Goal: Task Accomplishment & Management: Manage account settings

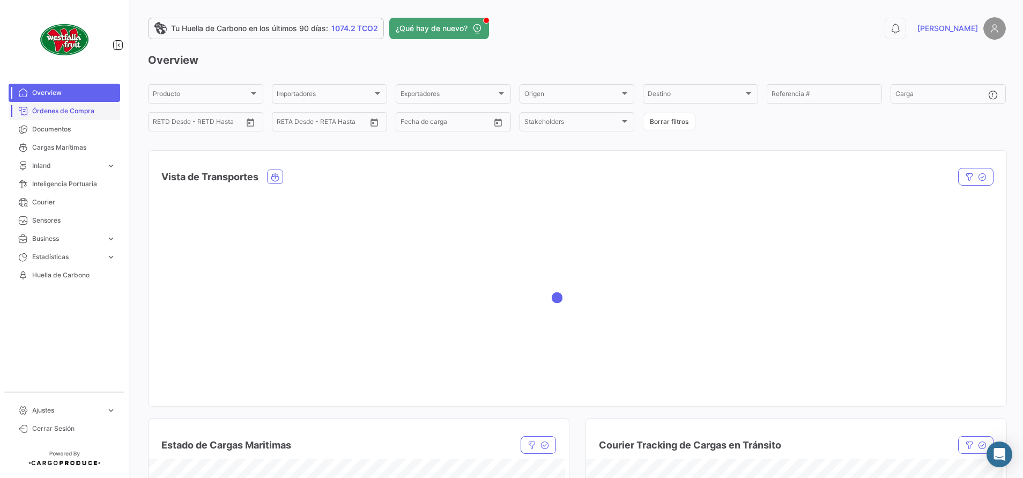
click at [61, 113] on span "Órdenes de Compra" at bounding box center [74, 111] width 84 height 10
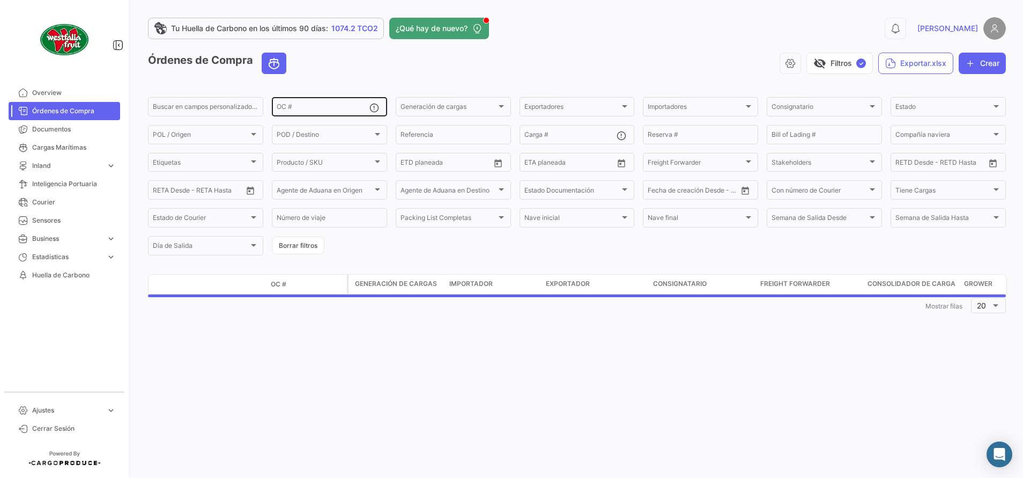
click at [311, 109] on input "OC #" at bounding box center [323, 109] width 93 height 8
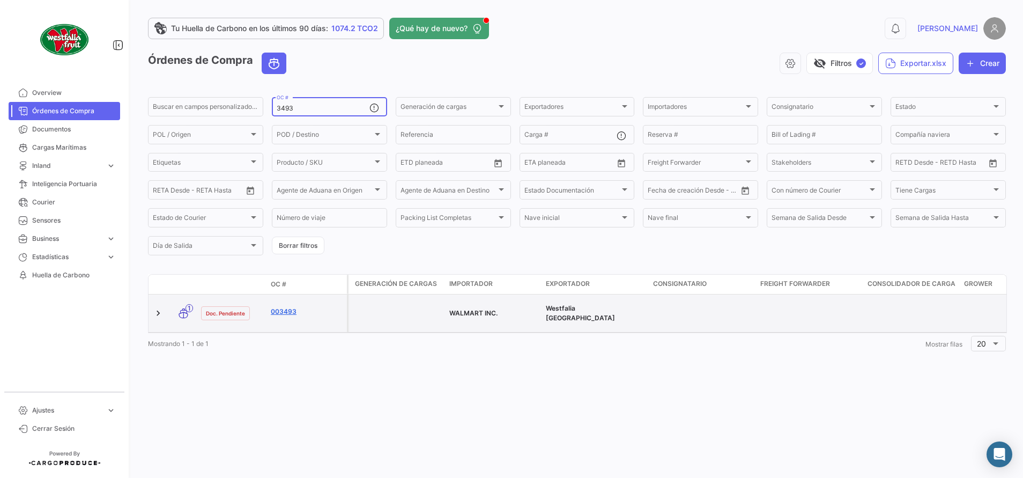
type input "3493"
click at [280, 309] on link "003493" at bounding box center [307, 312] width 72 height 10
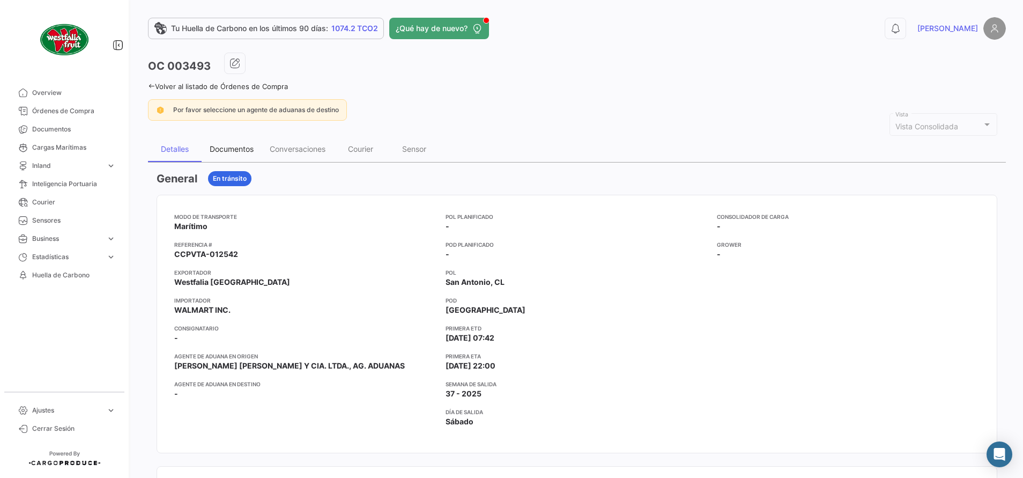
click at [243, 150] on div "Documentos" at bounding box center [232, 148] width 44 height 9
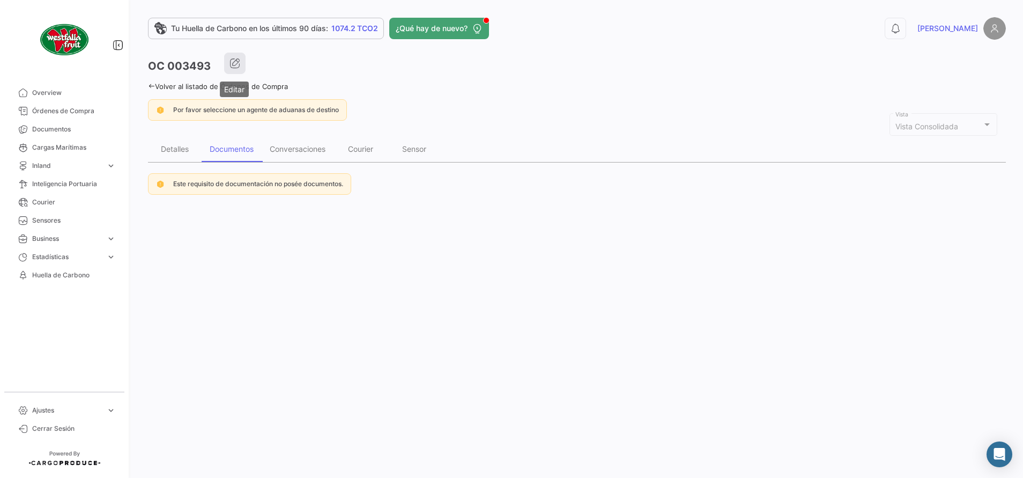
click at [230, 64] on icon "button" at bounding box center [234, 63] width 11 height 11
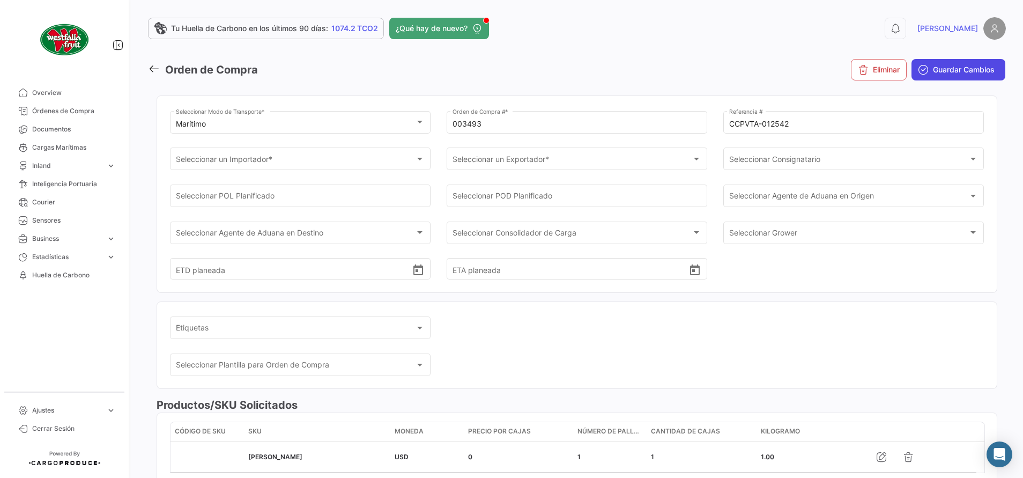
click at [957, 68] on span "Guardar Cambios" at bounding box center [964, 69] width 62 height 11
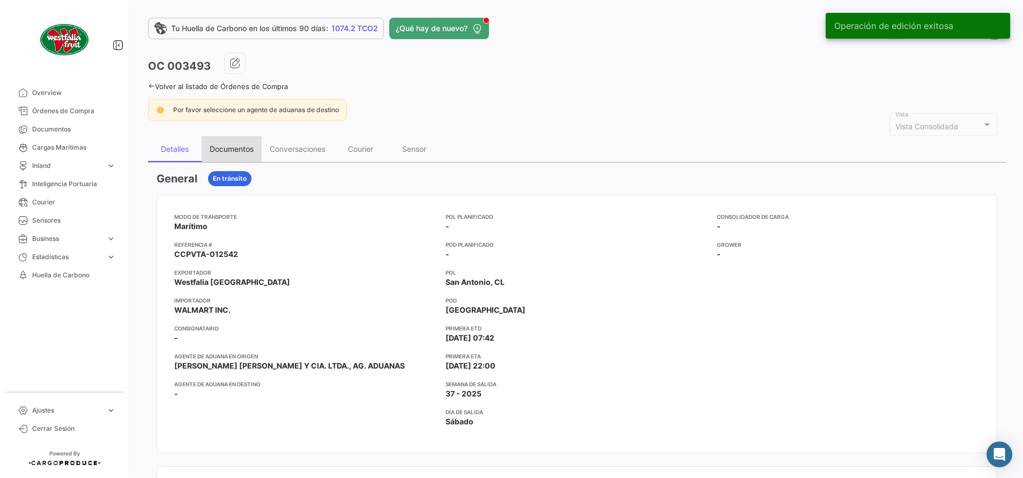
click at [224, 147] on div "Documentos" at bounding box center [232, 148] width 44 height 9
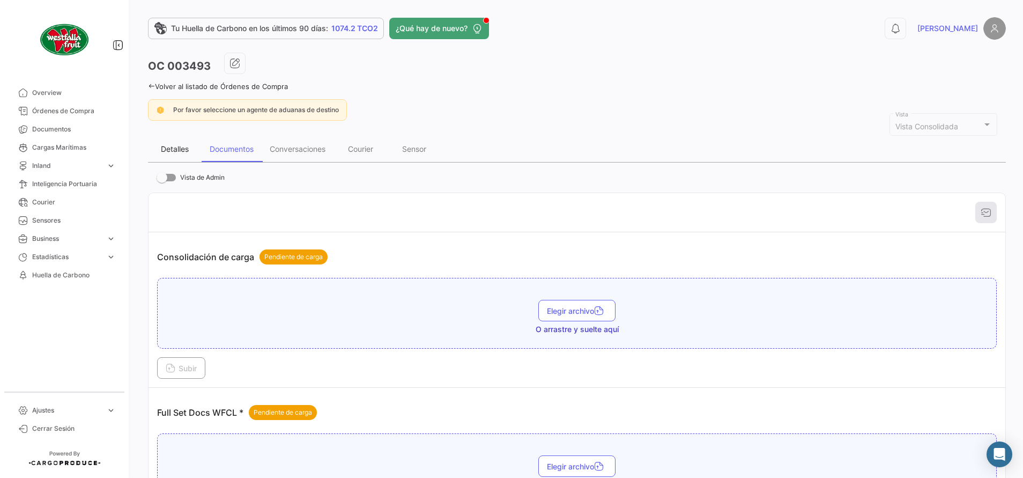
click at [178, 153] on div "Detalles" at bounding box center [175, 148] width 28 height 9
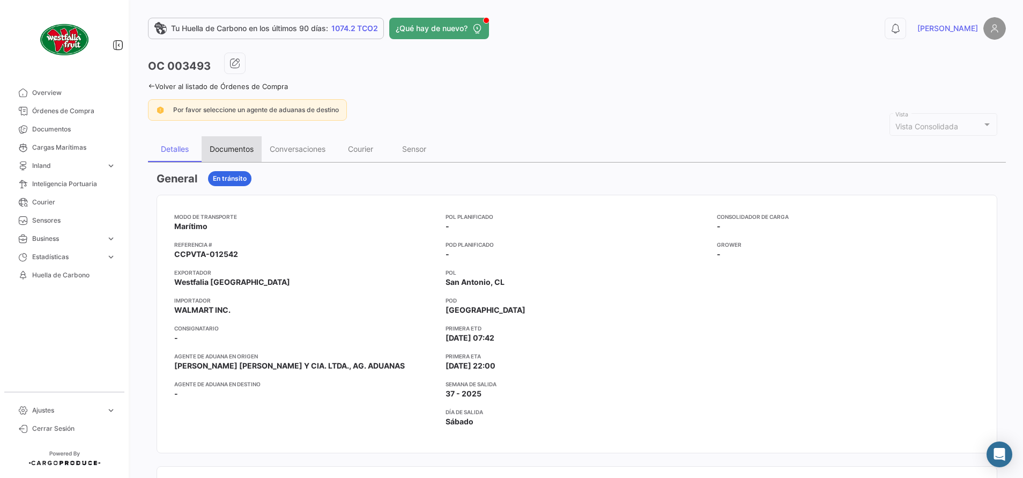
click at [219, 148] on div "Documentos" at bounding box center [232, 148] width 44 height 9
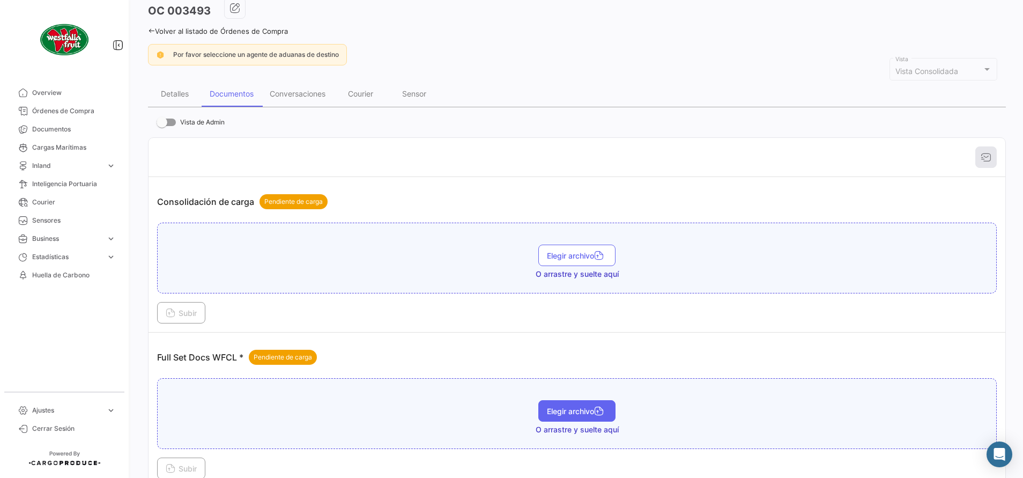
scroll to position [80, 0]
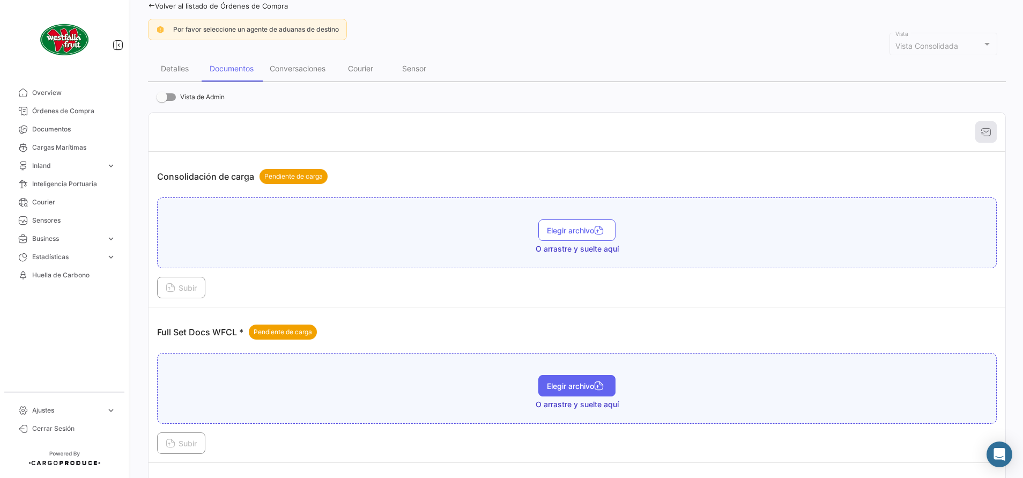
click at [582, 392] on button "Elegir archivo" at bounding box center [576, 385] width 77 height 21
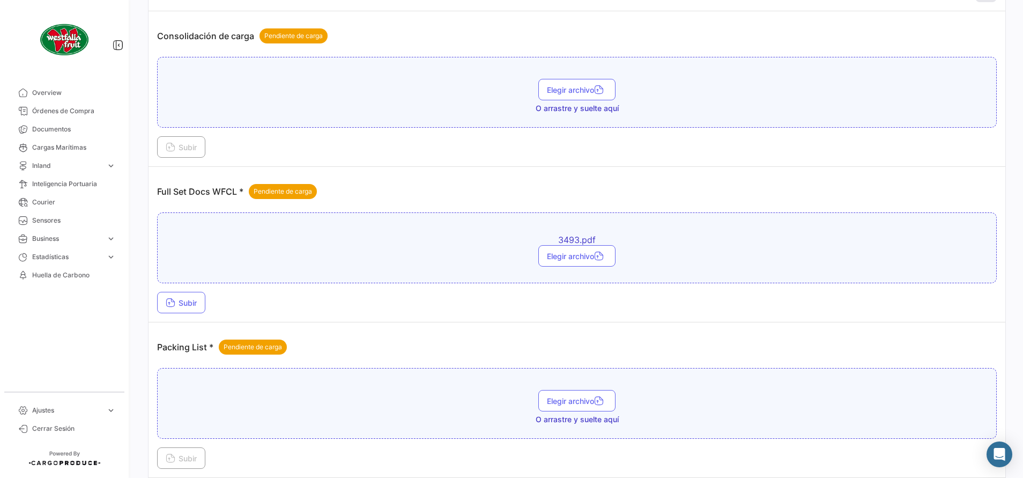
scroll to position [241, 0]
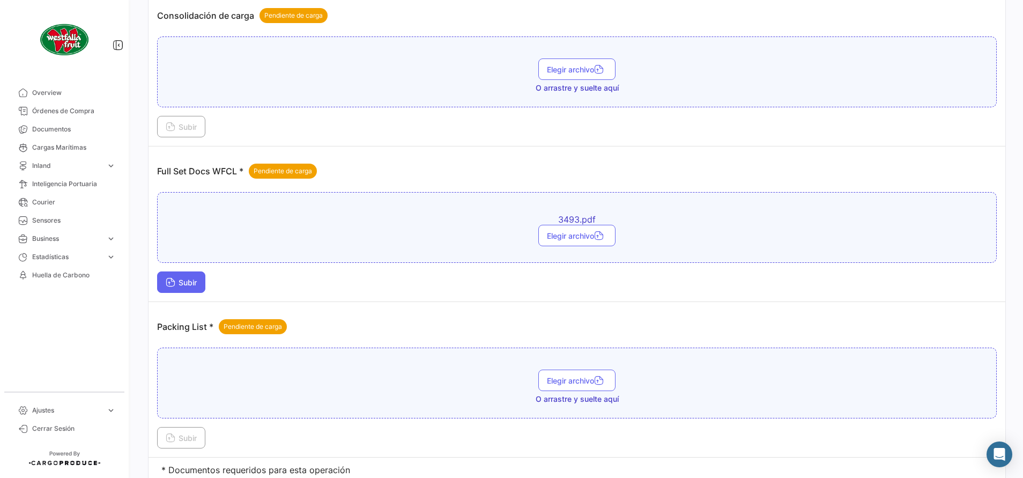
click at [197, 279] on span "Subir" at bounding box center [181, 282] width 31 height 9
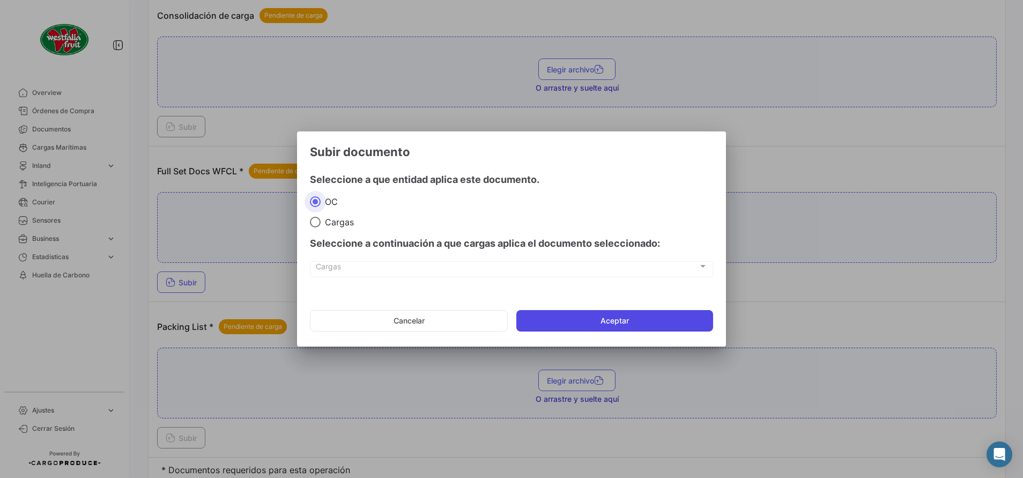
click at [561, 326] on button "Aceptar" at bounding box center [614, 320] width 197 height 21
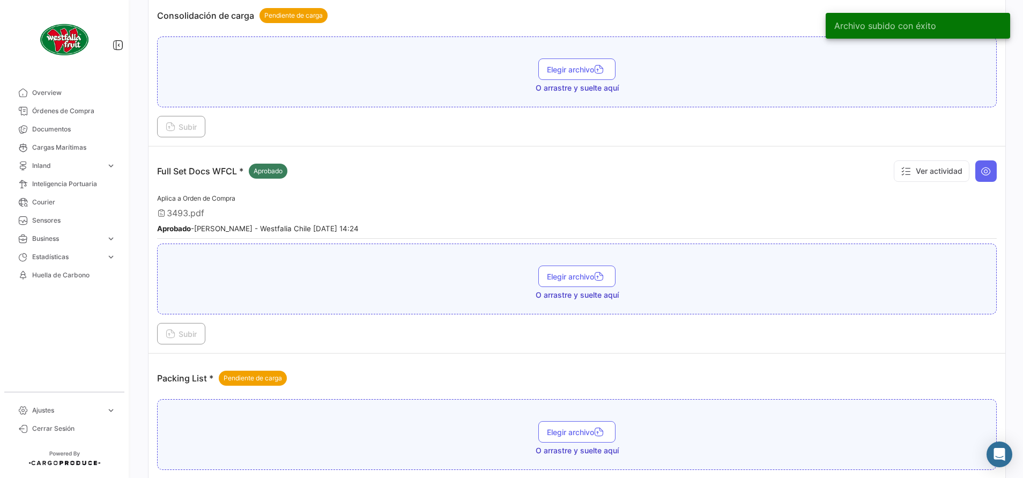
scroll to position [0, 0]
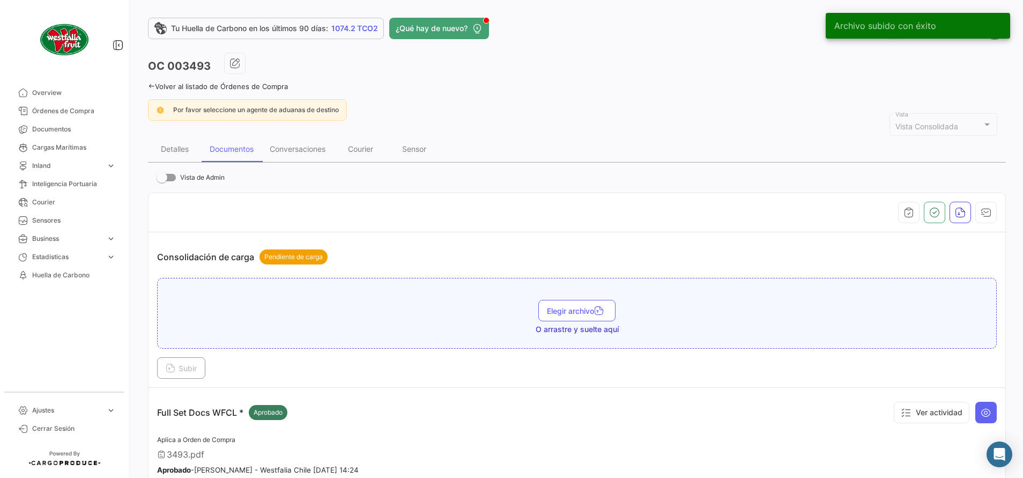
click at [154, 94] on div "OC 003493 Volver al listado de Órdenes de Compra Por favor seleccione un agente…" at bounding box center [577, 419] width 858 height 732
click at [153, 85] on icon at bounding box center [151, 86] width 7 height 7
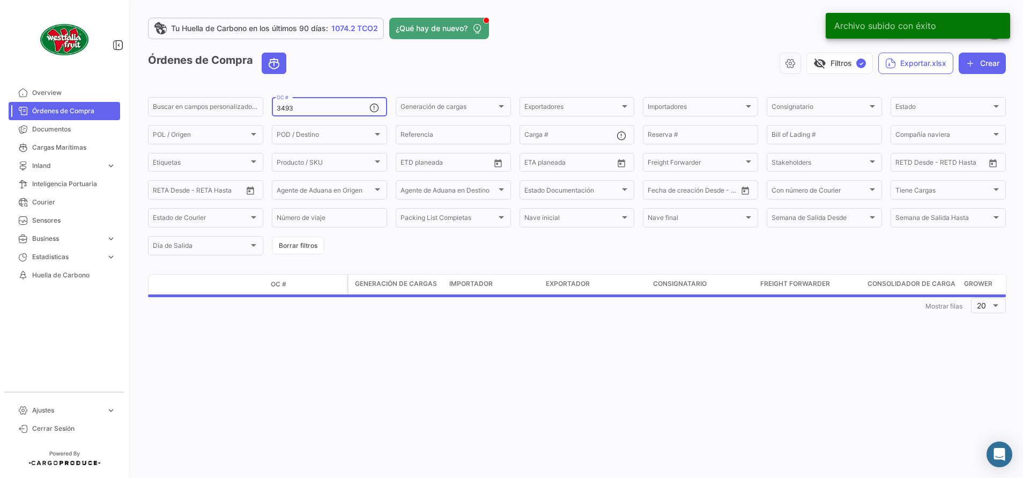
click at [305, 111] on input "3493" at bounding box center [323, 109] width 93 height 8
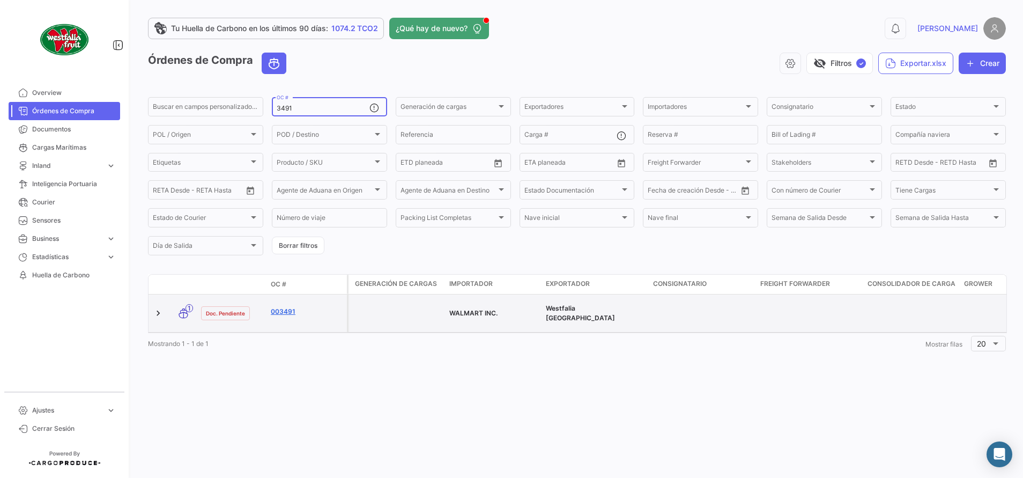
type input "3491"
click at [291, 307] on link "003491" at bounding box center [307, 312] width 72 height 10
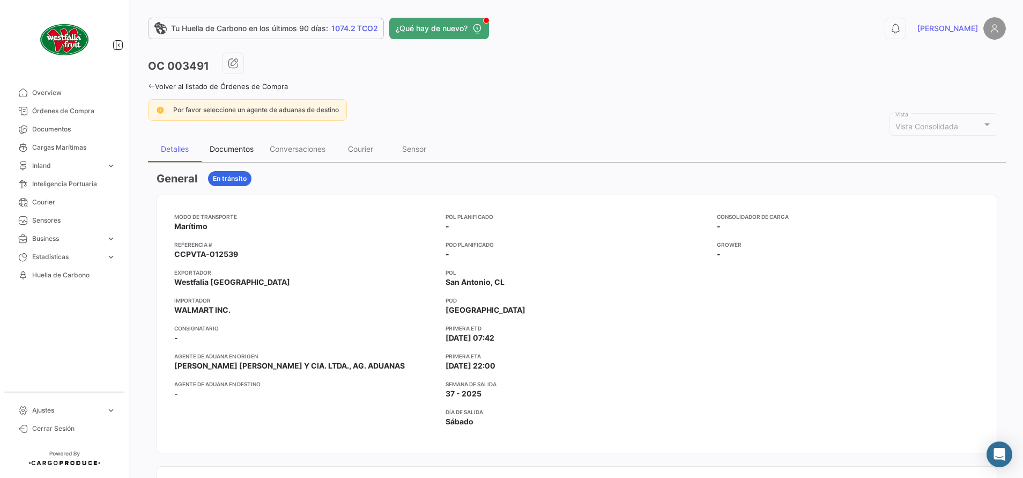
click at [246, 143] on div "Documentos" at bounding box center [232, 149] width 60 height 26
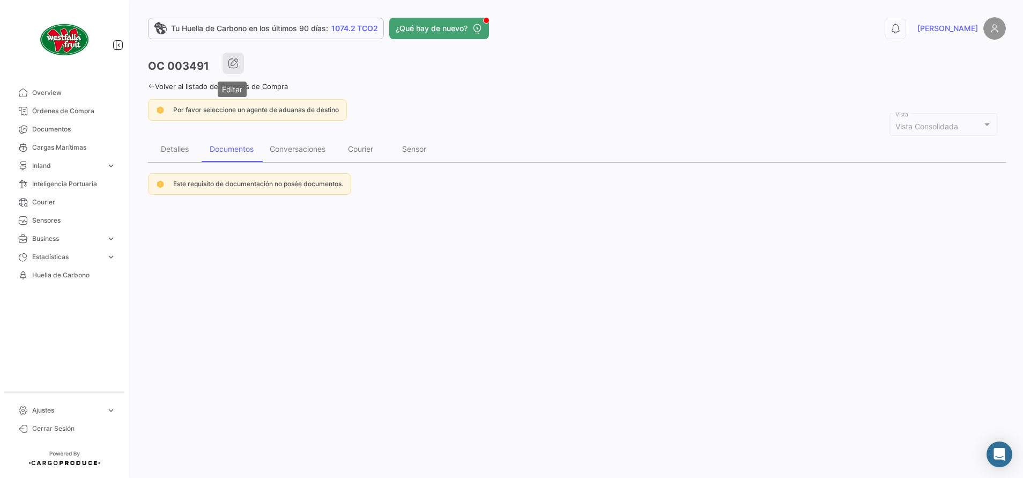
click at [240, 59] on button "button" at bounding box center [232, 63] width 21 height 21
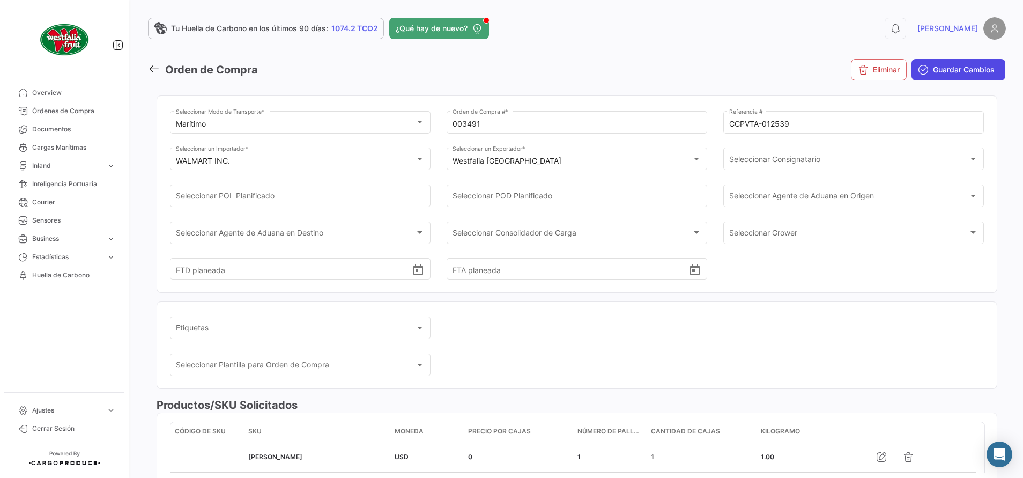
click at [977, 72] on span "Guardar Cambios" at bounding box center [964, 69] width 62 height 11
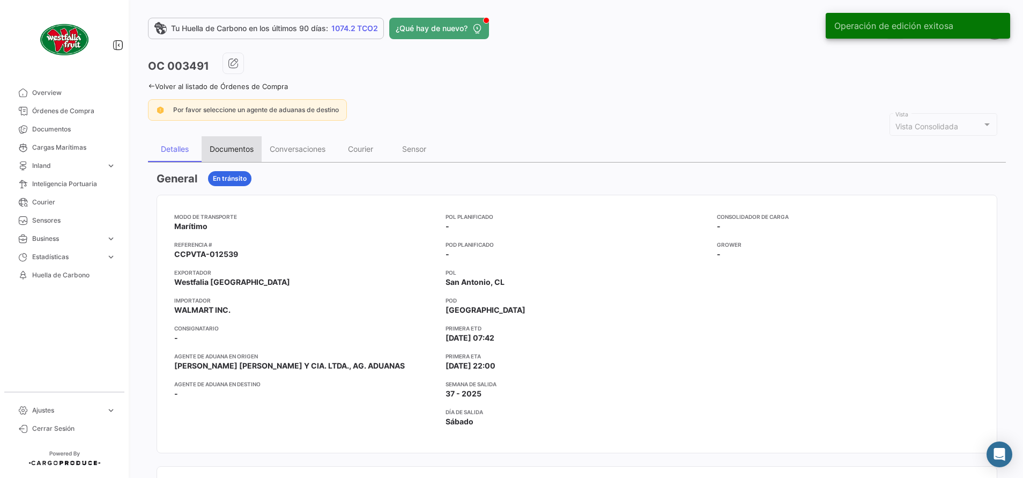
click at [249, 155] on div "Documentos" at bounding box center [232, 149] width 60 height 26
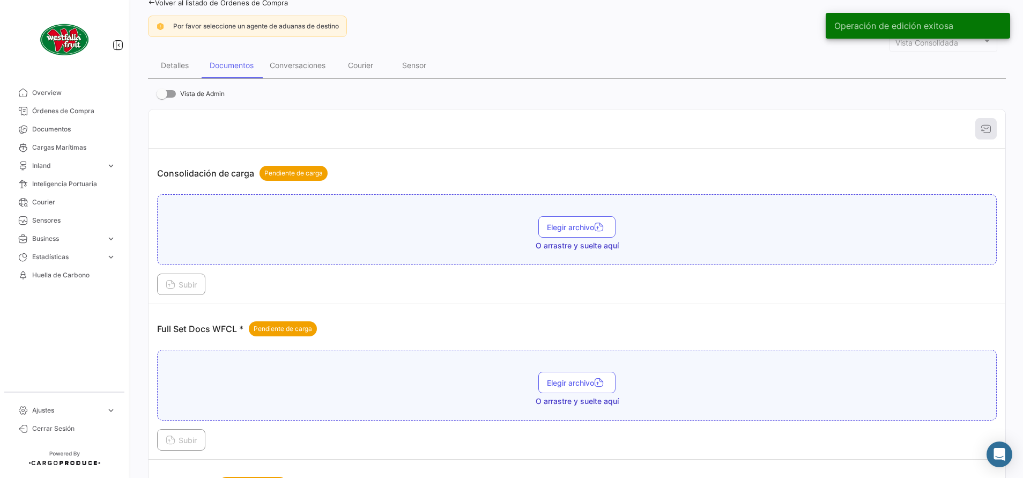
scroll to position [108, 0]
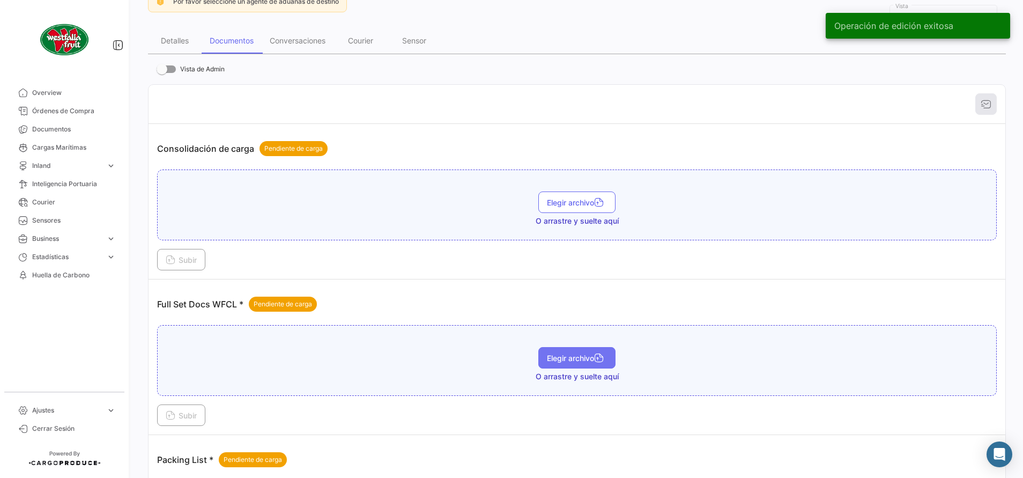
click at [581, 360] on span "Elegir archivo" at bounding box center [577, 357] width 60 height 9
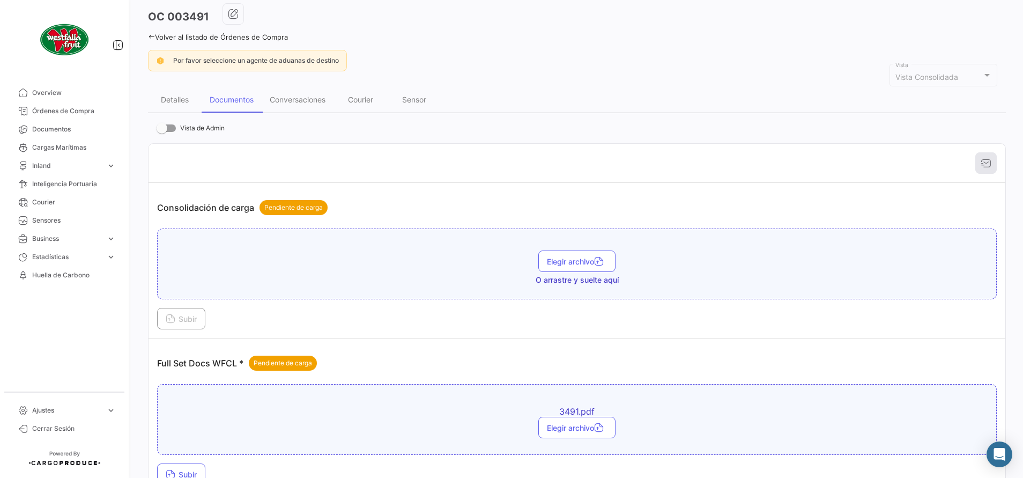
scroll to position [161, 0]
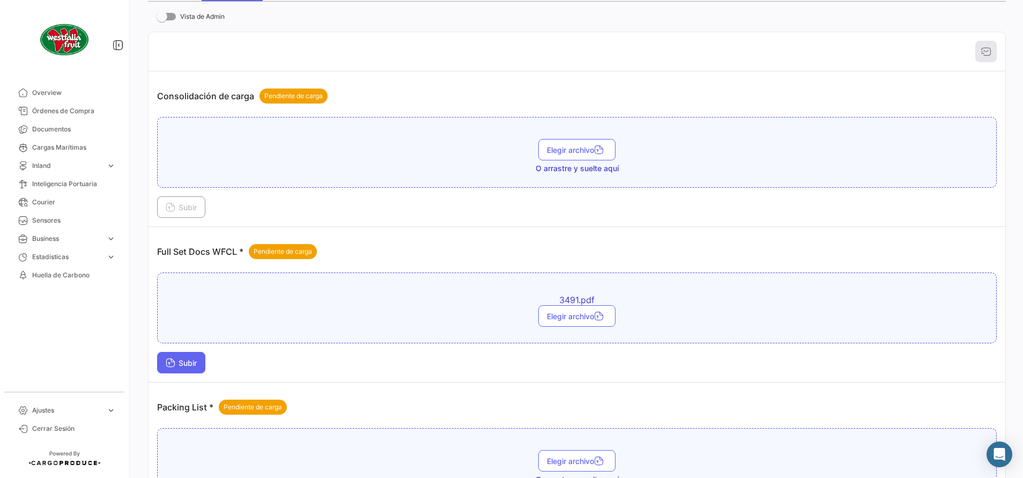
click at [180, 368] on button "Subir" at bounding box center [181, 362] width 48 height 21
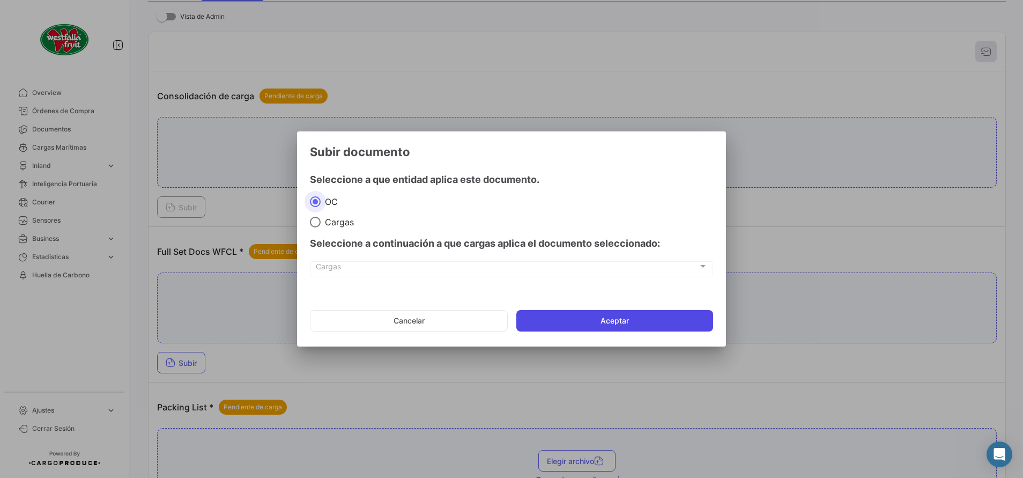
click at [570, 324] on button "Aceptar" at bounding box center [614, 320] width 197 height 21
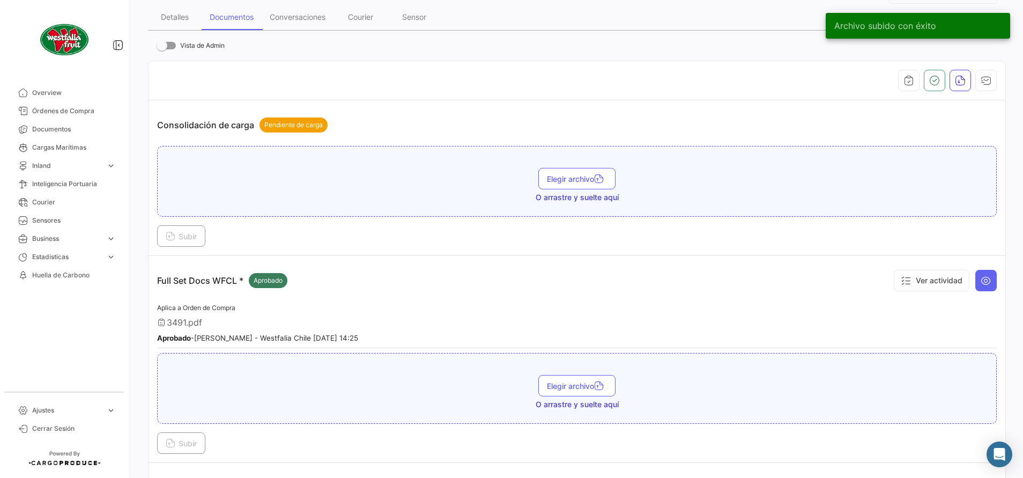
scroll to position [0, 0]
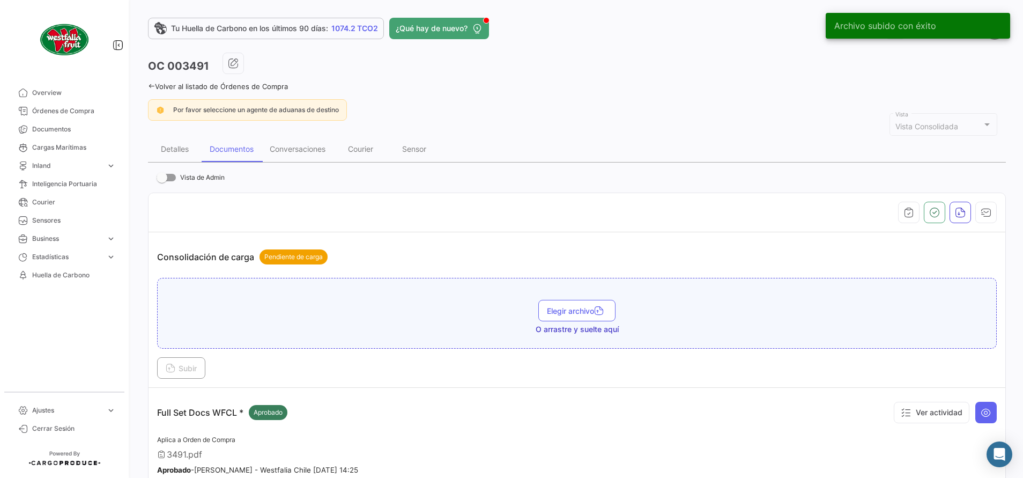
click at [148, 85] on icon at bounding box center [151, 86] width 7 height 7
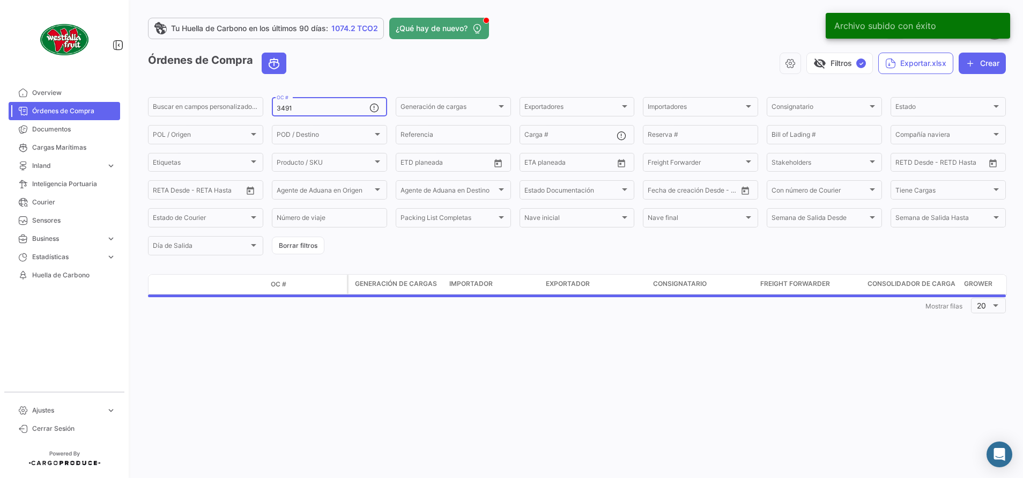
click at [313, 111] on input "3491" at bounding box center [323, 109] width 93 height 8
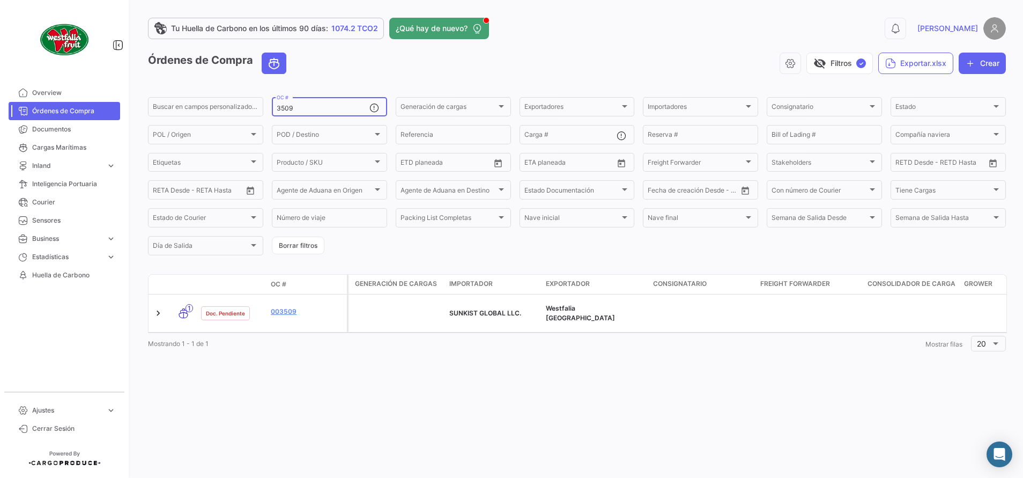
type input "3509"
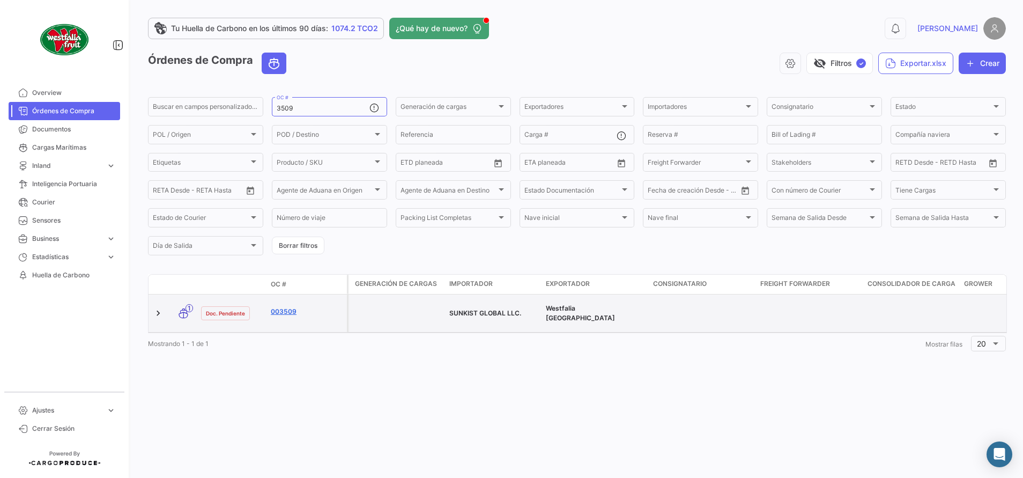
click at [289, 307] on link "003509" at bounding box center [307, 312] width 72 height 10
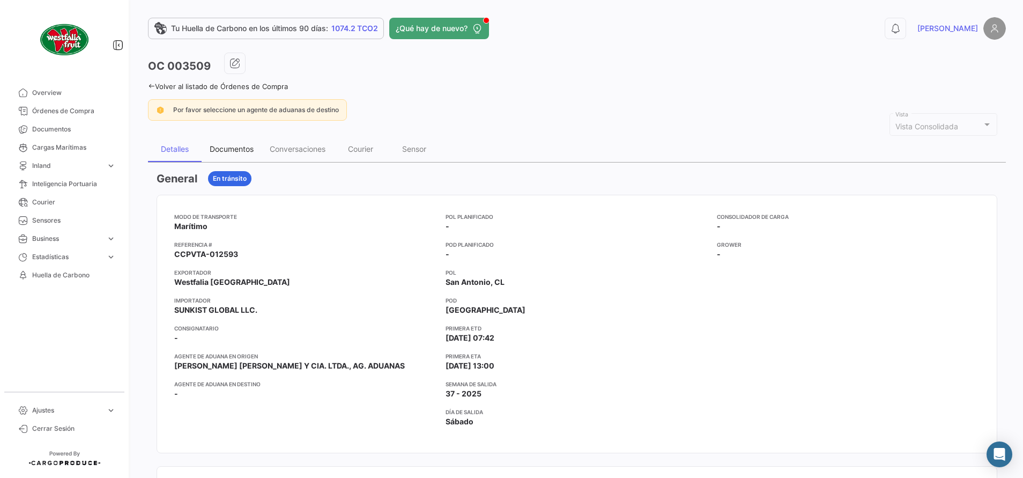
click at [239, 147] on div "Documentos" at bounding box center [232, 148] width 44 height 9
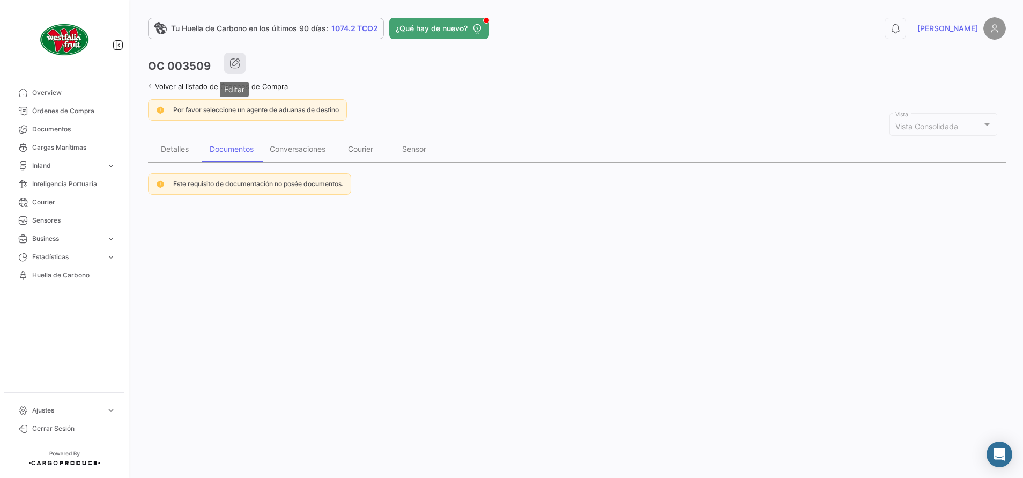
click at [239, 64] on icon "button" at bounding box center [234, 63] width 11 height 11
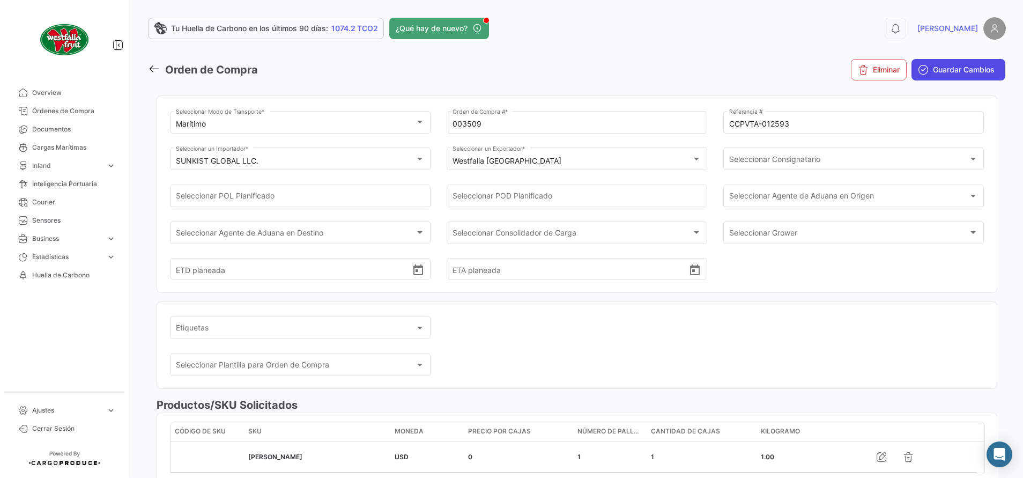
click at [946, 72] on span "Guardar Cambios" at bounding box center [964, 69] width 62 height 11
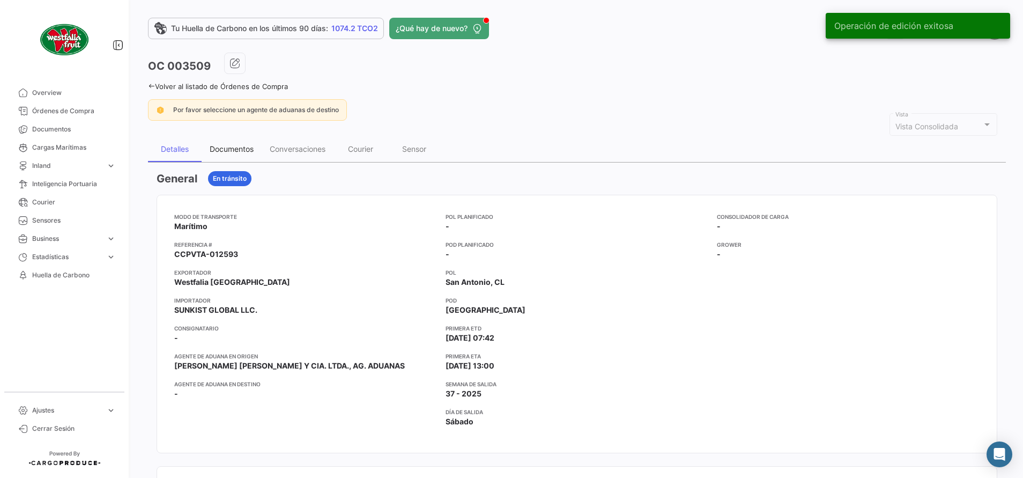
click at [235, 144] on div "Documentos" at bounding box center [232, 148] width 44 height 9
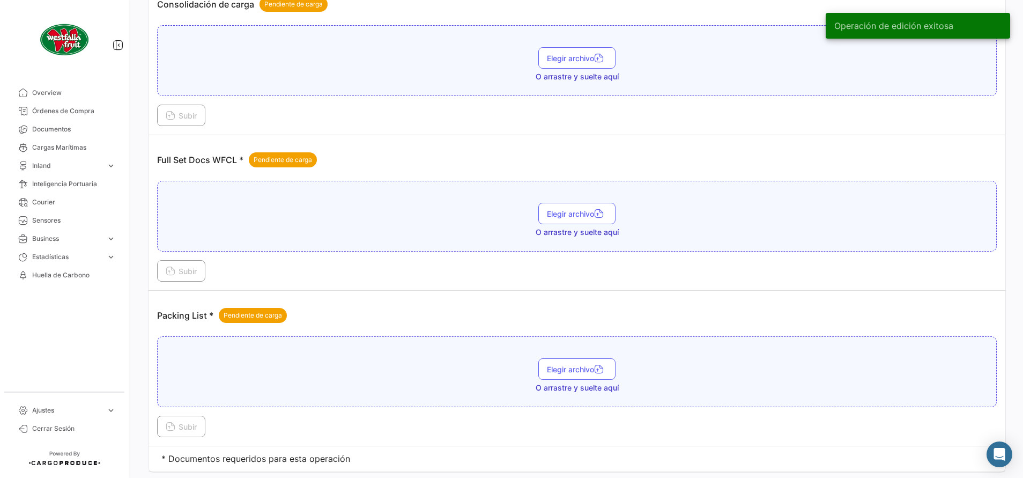
scroll to position [281, 0]
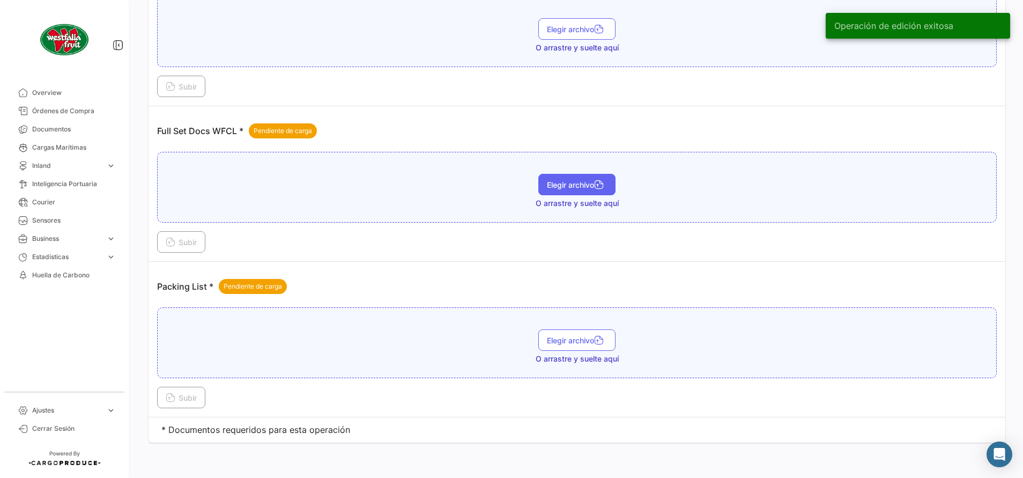
click at [562, 191] on button "Elegir archivo" at bounding box center [576, 184] width 77 height 21
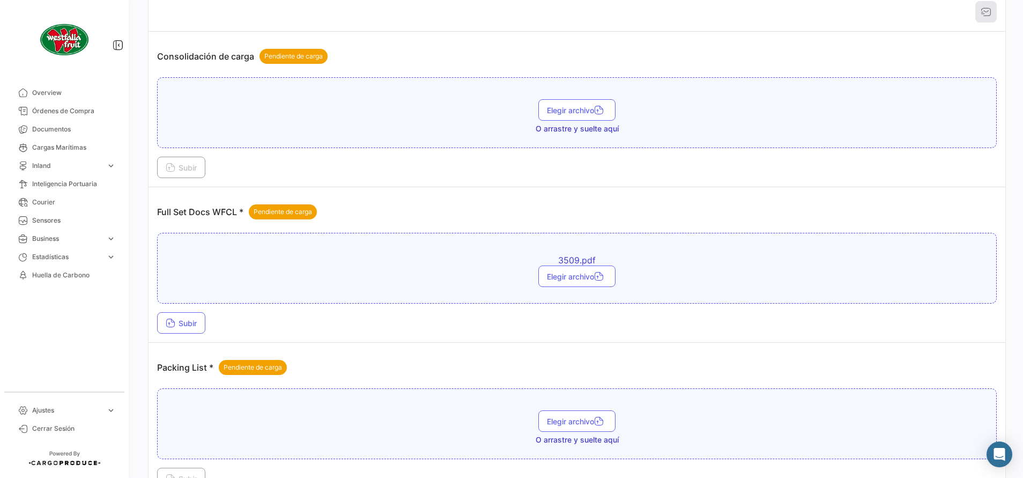
scroll to position [201, 0]
click at [190, 329] on button "Subir" at bounding box center [181, 321] width 48 height 21
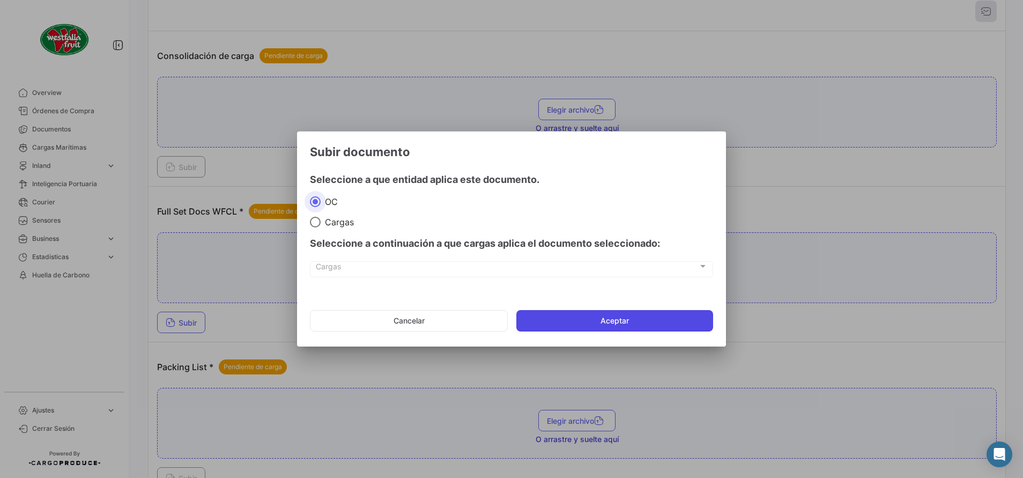
click at [565, 318] on button "Aceptar" at bounding box center [614, 320] width 197 height 21
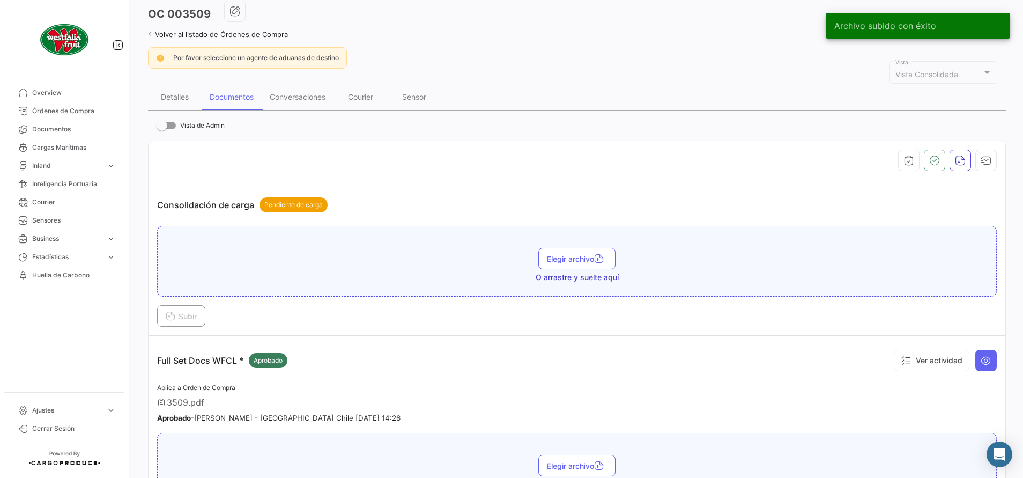
scroll to position [0, 0]
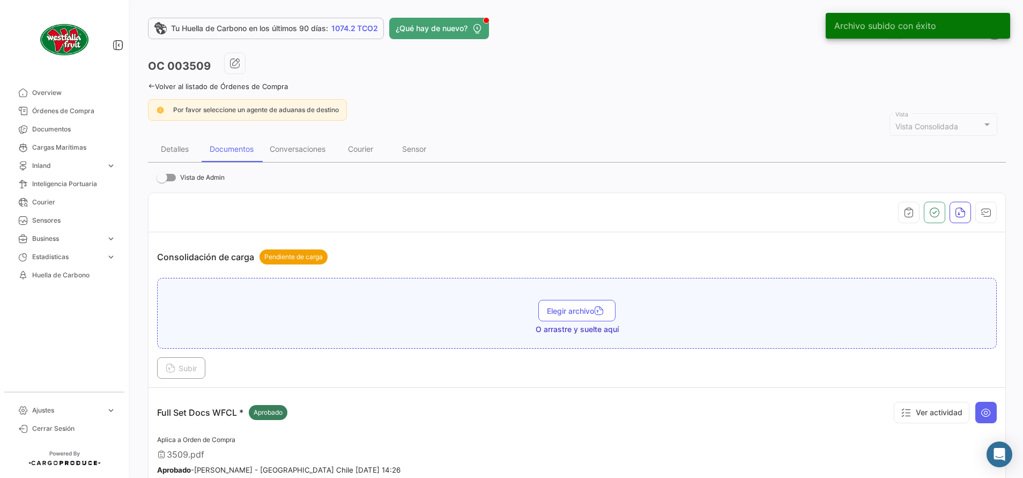
click at [150, 83] on icon at bounding box center [151, 86] width 7 height 7
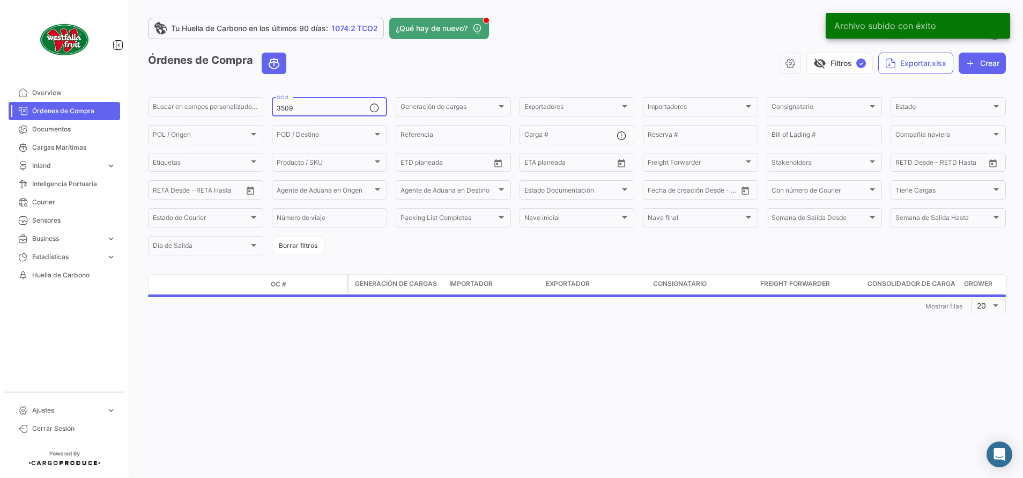
click at [318, 107] on input "3509" at bounding box center [323, 109] width 93 height 8
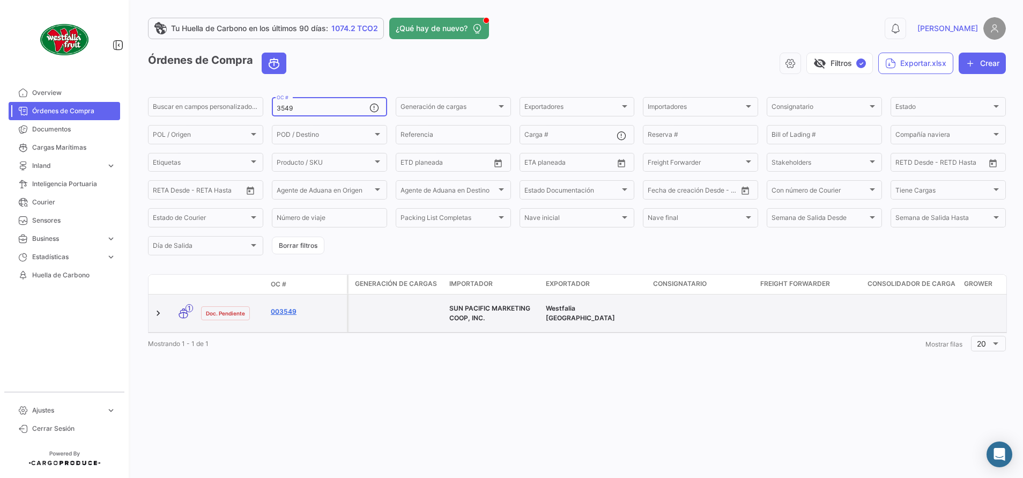
type input "3549"
click at [274, 307] on link "003549" at bounding box center [307, 312] width 72 height 10
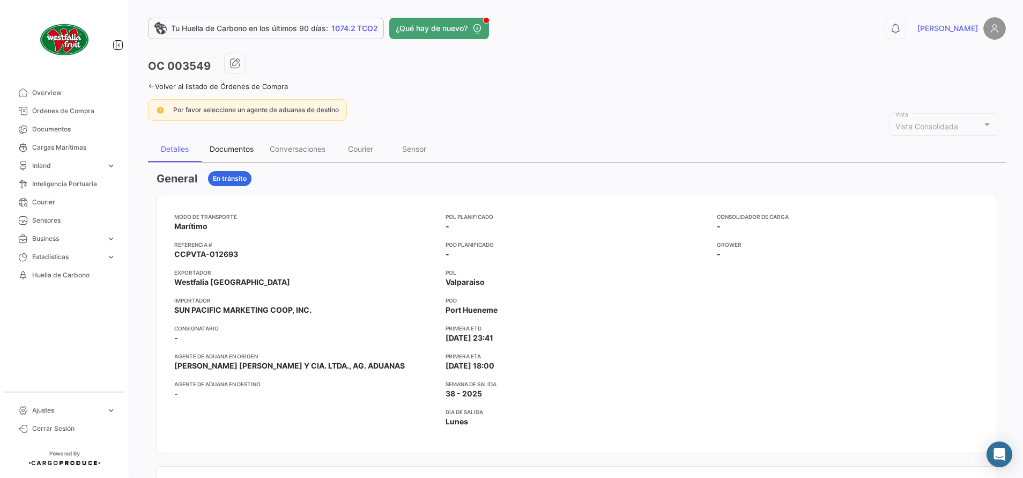
click at [247, 148] on div "Documentos" at bounding box center [232, 148] width 44 height 9
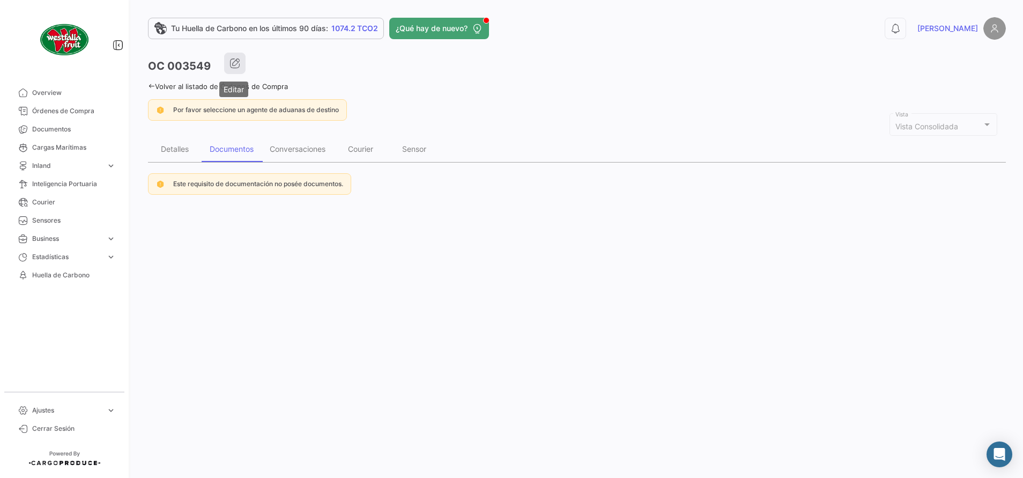
click at [237, 63] on icon "button" at bounding box center [234, 63] width 11 height 11
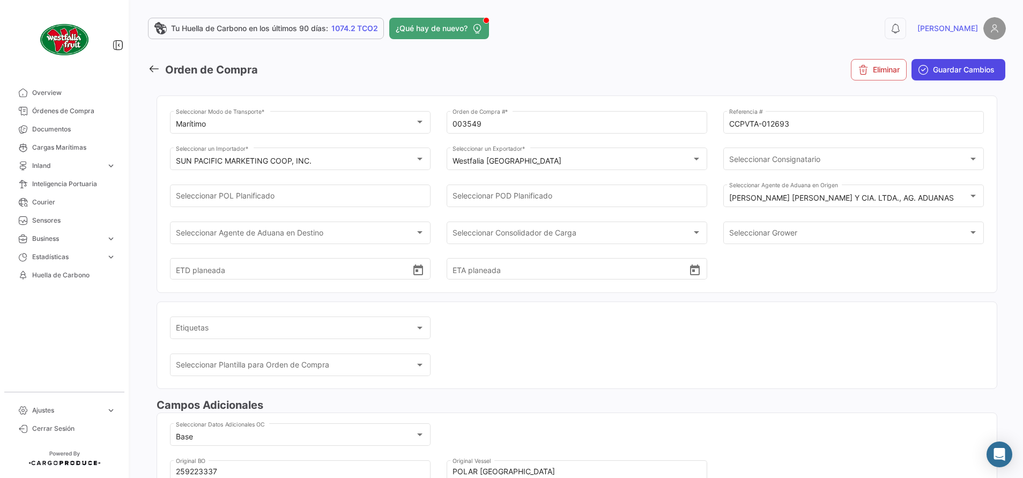
click at [976, 72] on span "Guardar Cambios" at bounding box center [964, 69] width 62 height 11
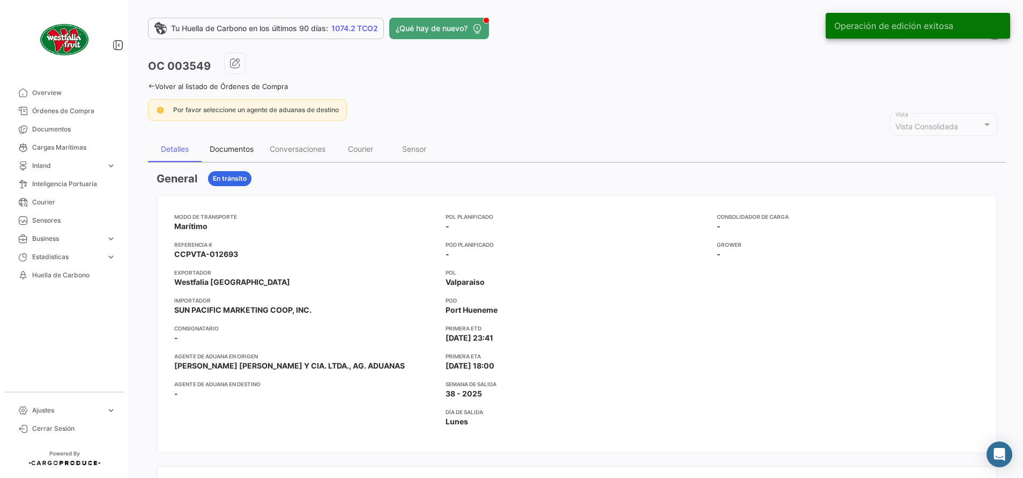
click at [236, 154] on div "Documentos" at bounding box center [232, 149] width 60 height 26
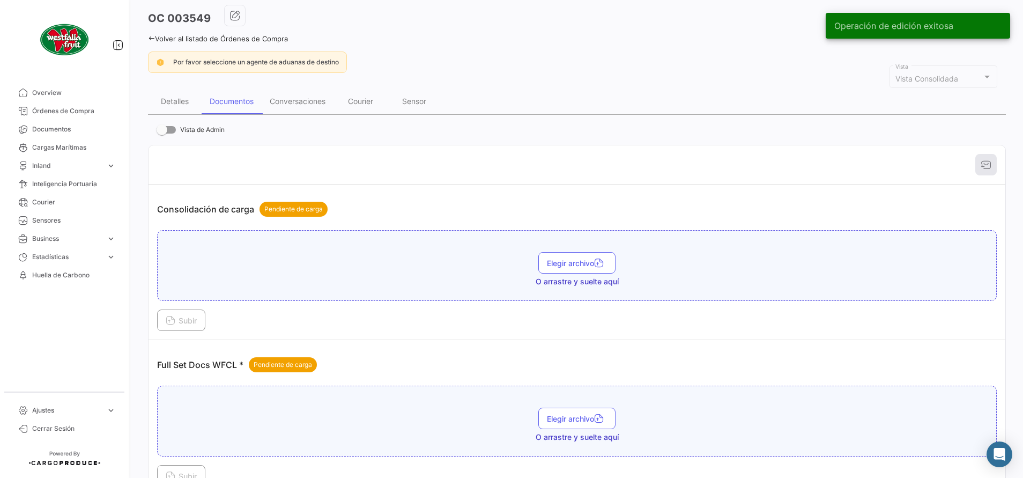
scroll to position [80, 0]
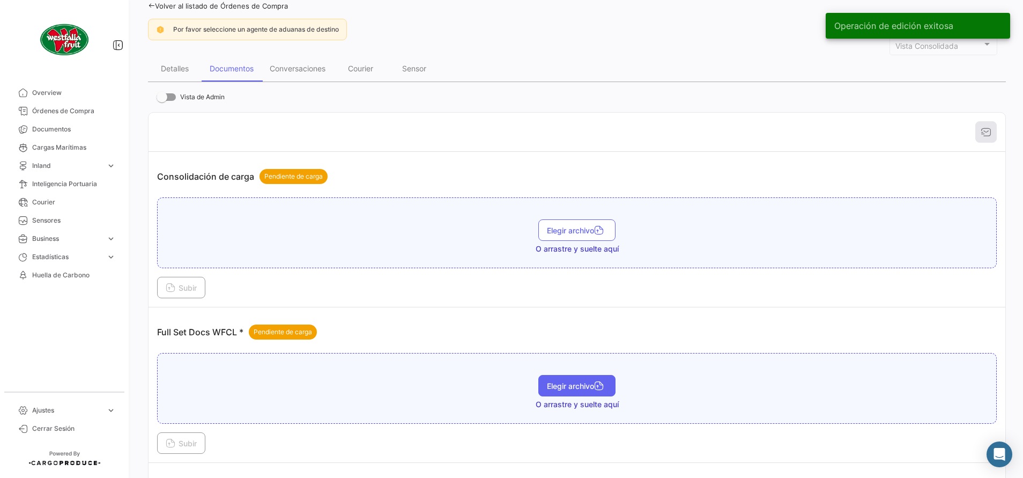
click at [568, 386] on span "Elegir archivo" at bounding box center [577, 385] width 60 height 9
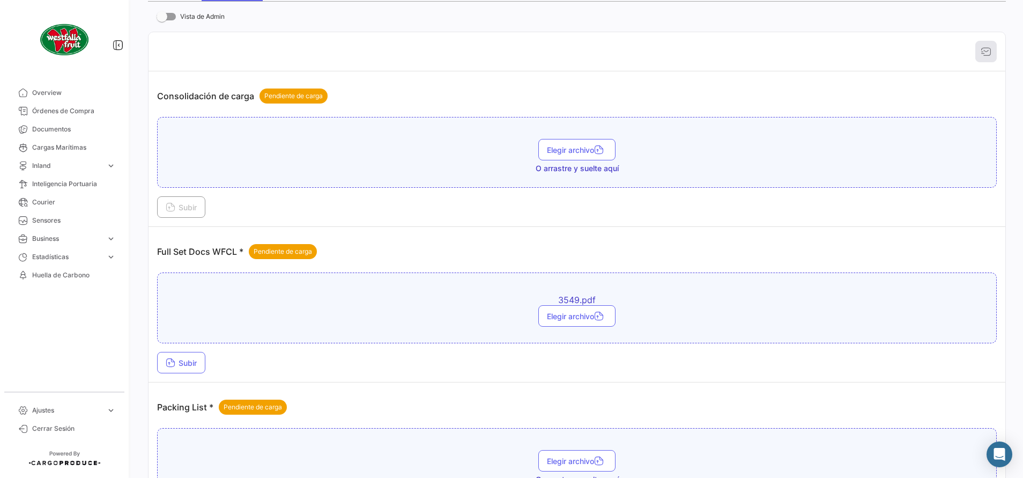
scroll to position [241, 0]
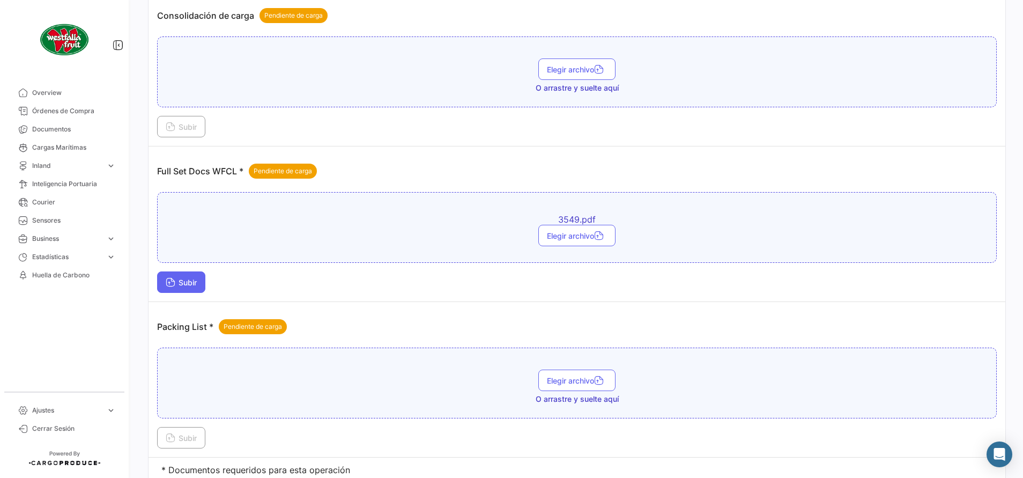
click at [197, 286] on span "Subir" at bounding box center [181, 282] width 31 height 9
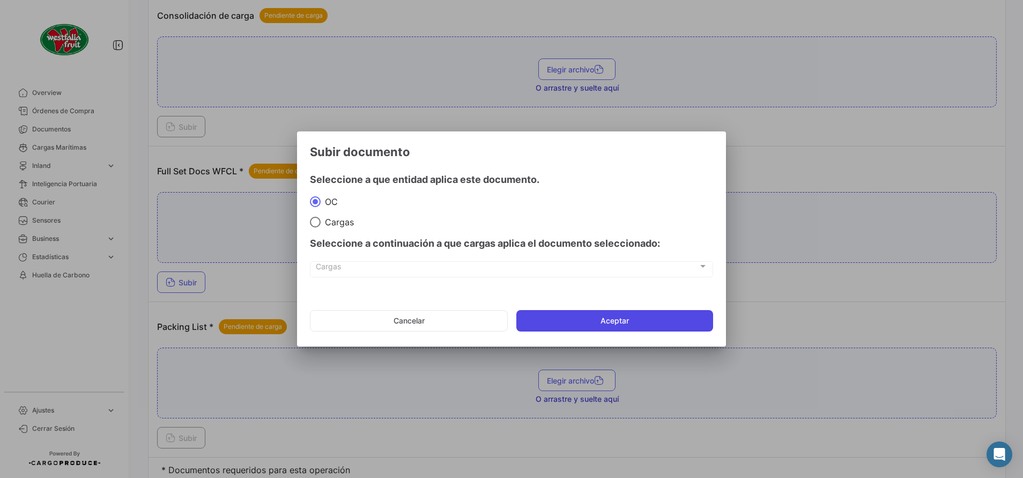
click at [564, 315] on button "Aceptar" at bounding box center [614, 320] width 197 height 21
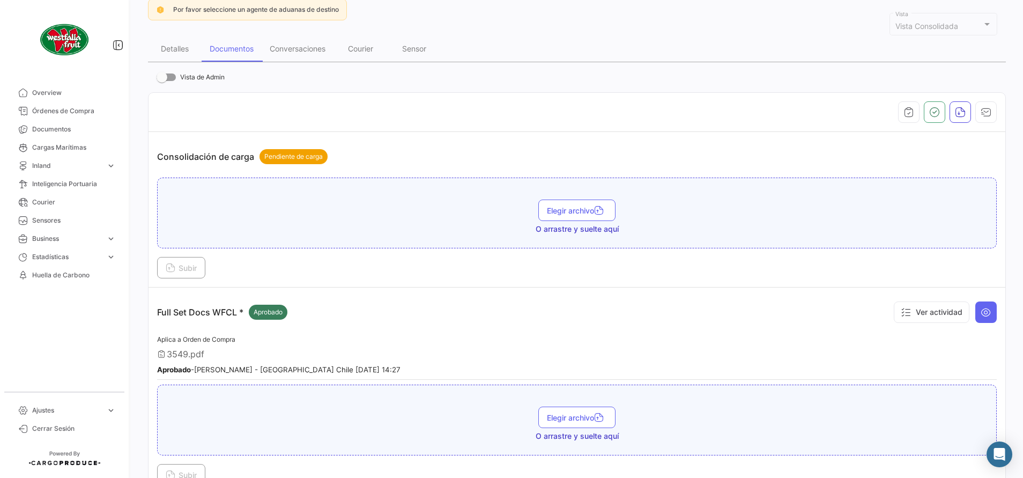
scroll to position [0, 0]
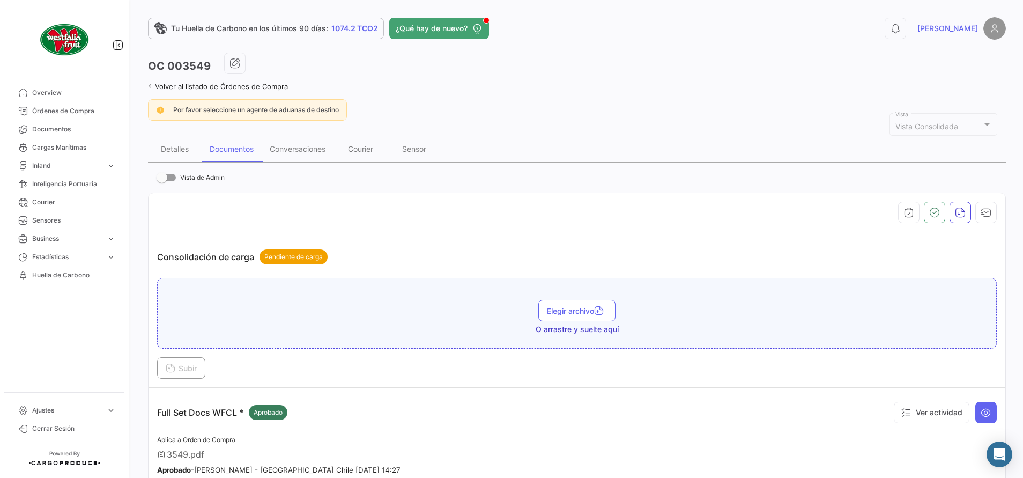
click at [152, 86] on icon at bounding box center [151, 86] width 7 height 7
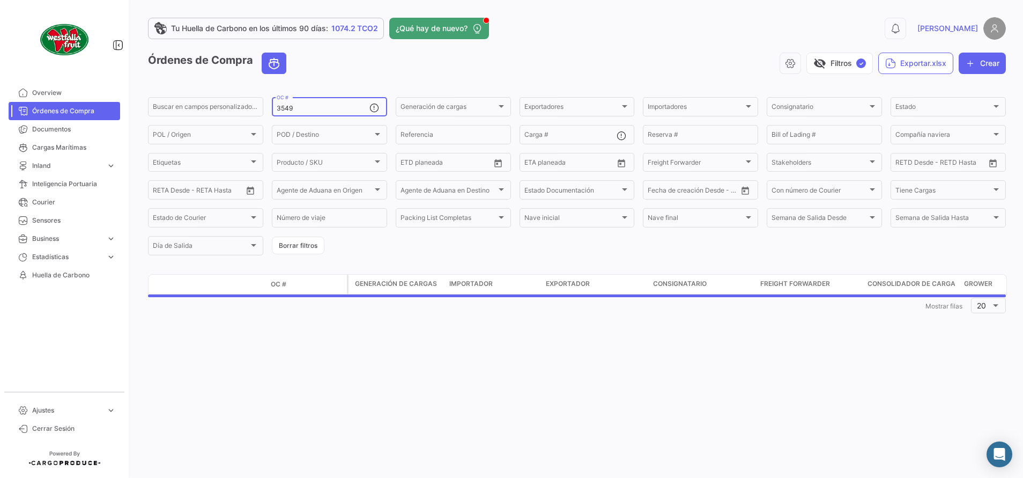
click at [304, 108] on input "3549" at bounding box center [323, 109] width 93 height 8
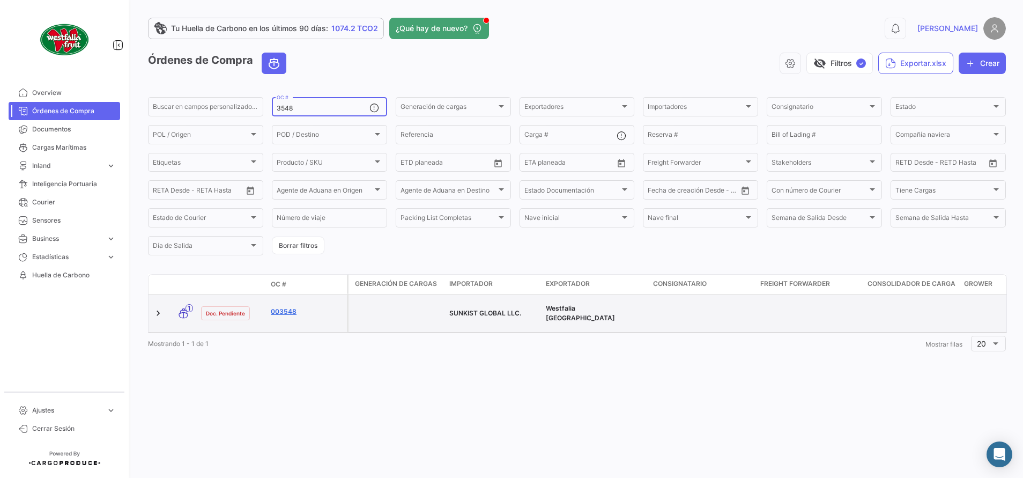
type input "3548"
click at [286, 310] on link "003548" at bounding box center [307, 312] width 72 height 10
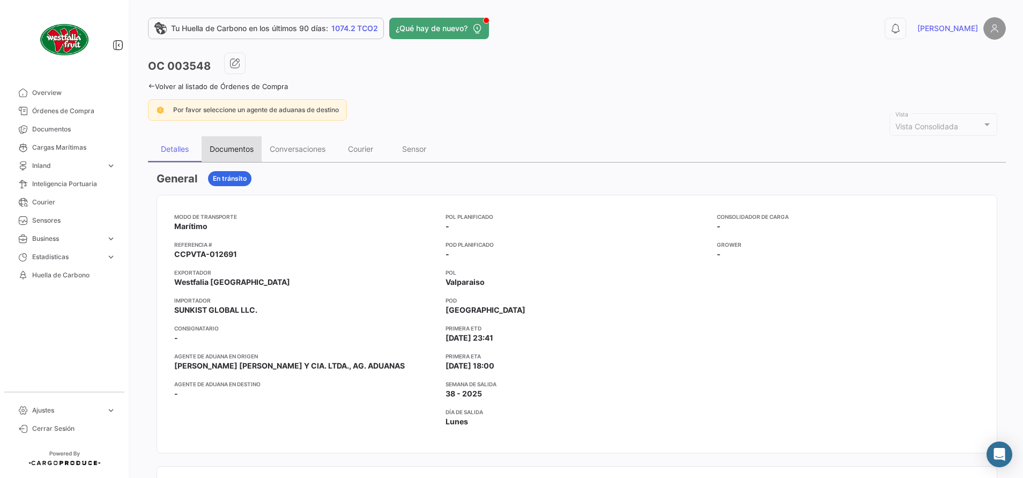
click at [238, 151] on div "Documentos" at bounding box center [232, 148] width 44 height 9
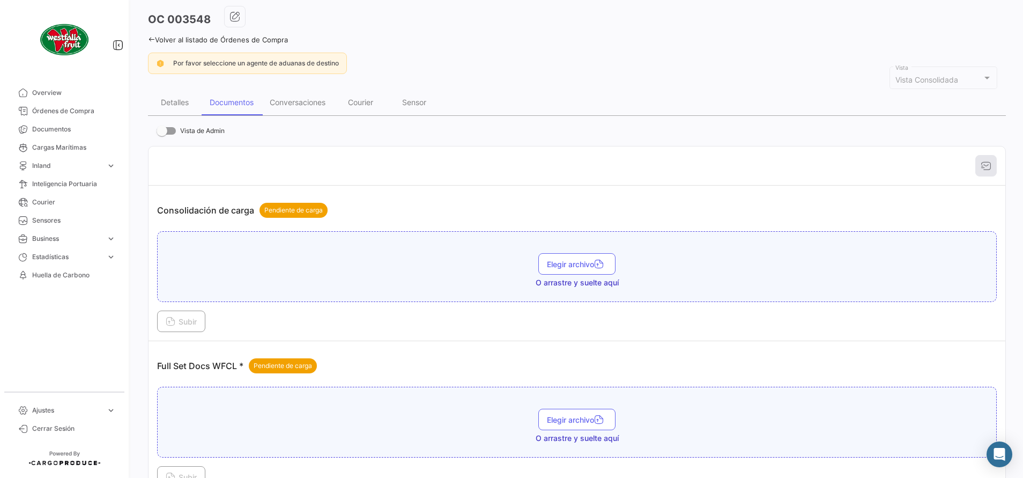
scroll to position [80, 0]
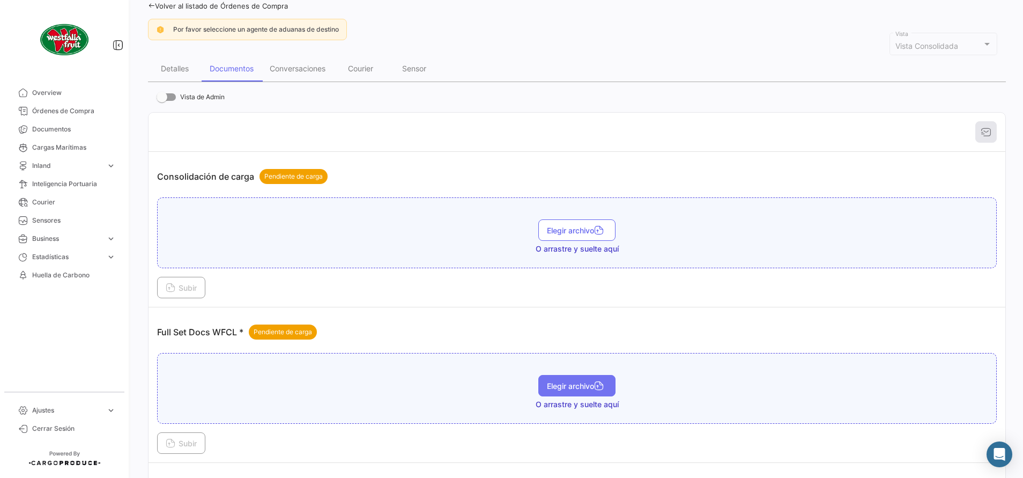
click at [577, 385] on span "Elegir archivo" at bounding box center [577, 385] width 60 height 9
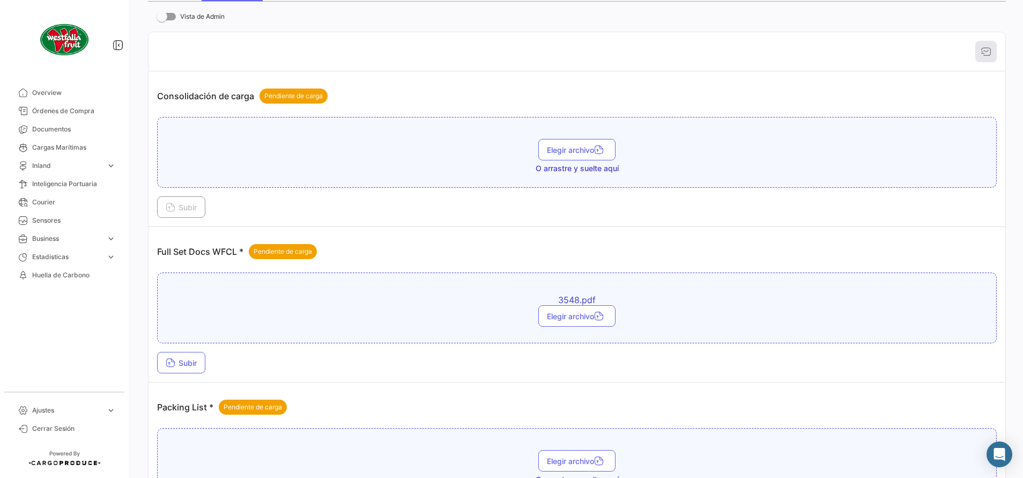
scroll to position [241, 0]
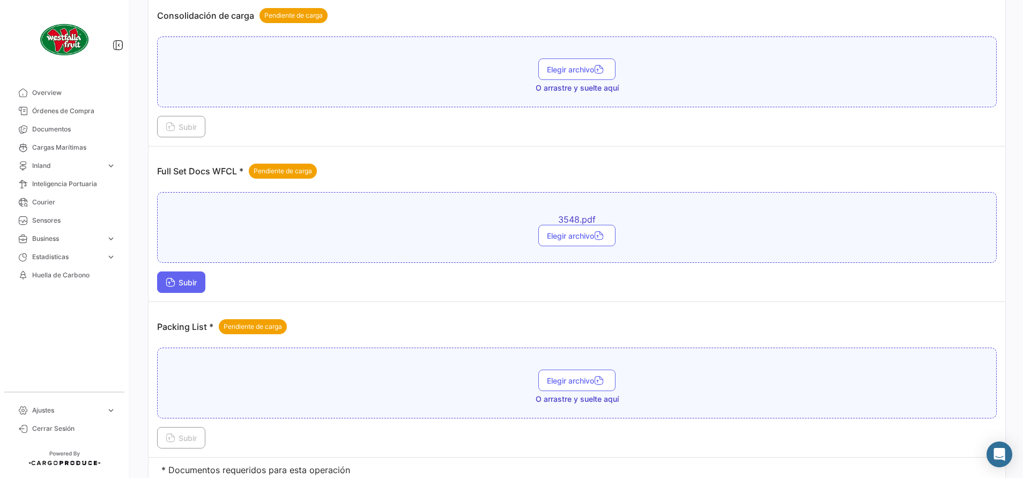
click at [190, 285] on span "Subir" at bounding box center [181, 282] width 31 height 9
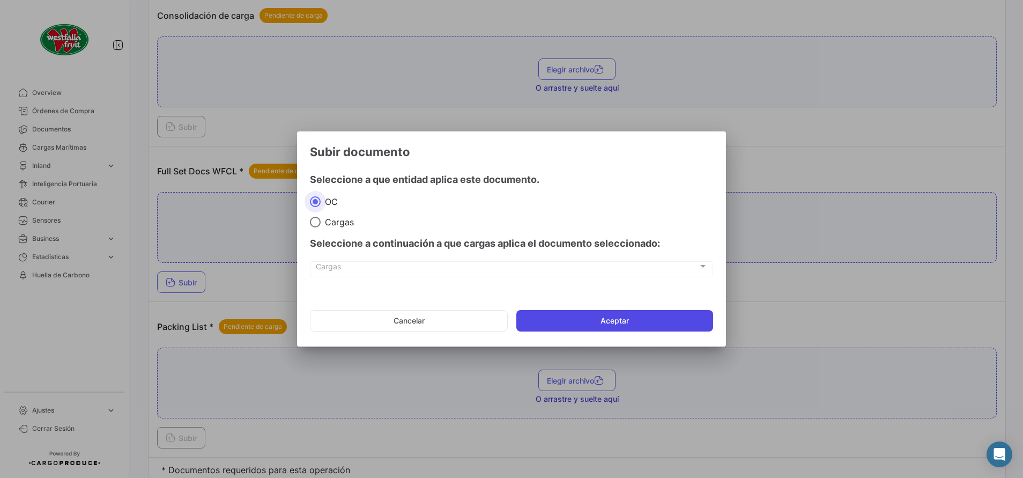
click at [564, 315] on button "Aceptar" at bounding box center [614, 320] width 197 height 21
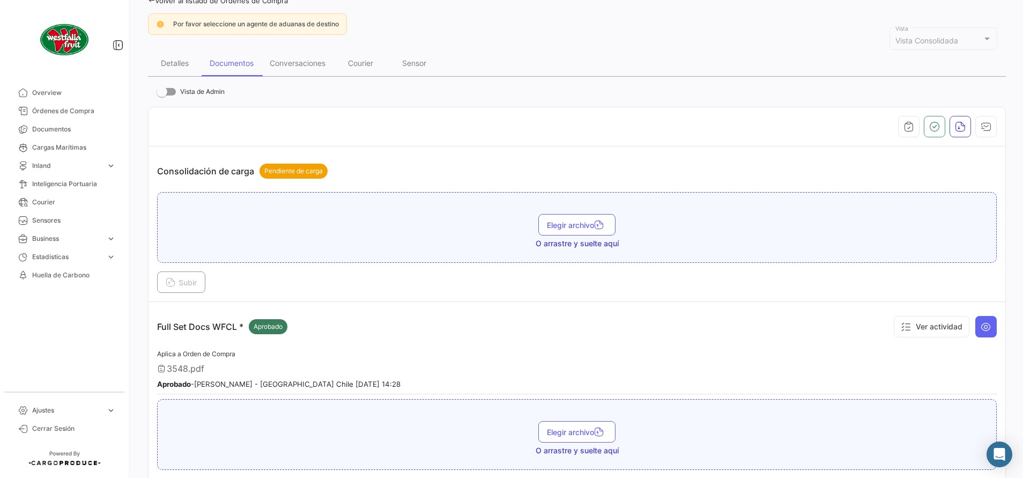
scroll to position [0, 0]
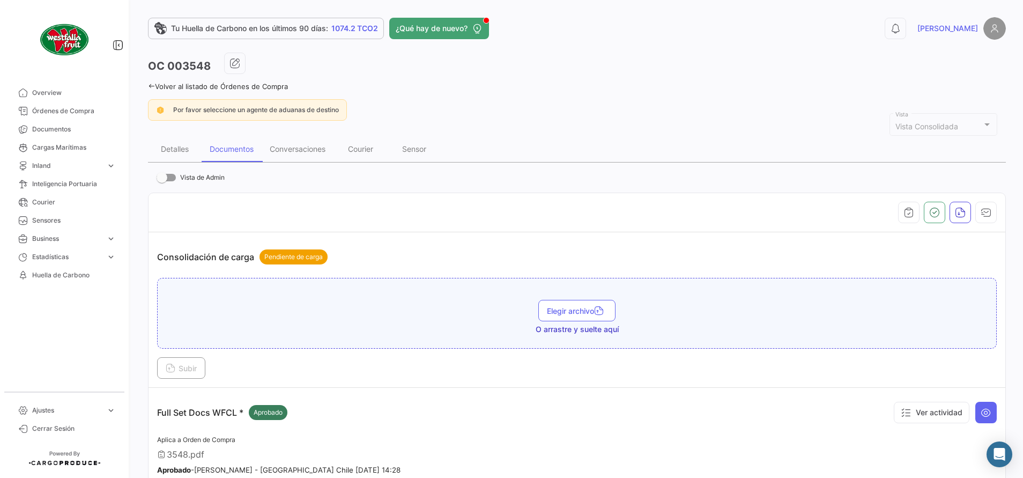
click at [150, 85] on icon at bounding box center [151, 86] width 7 height 7
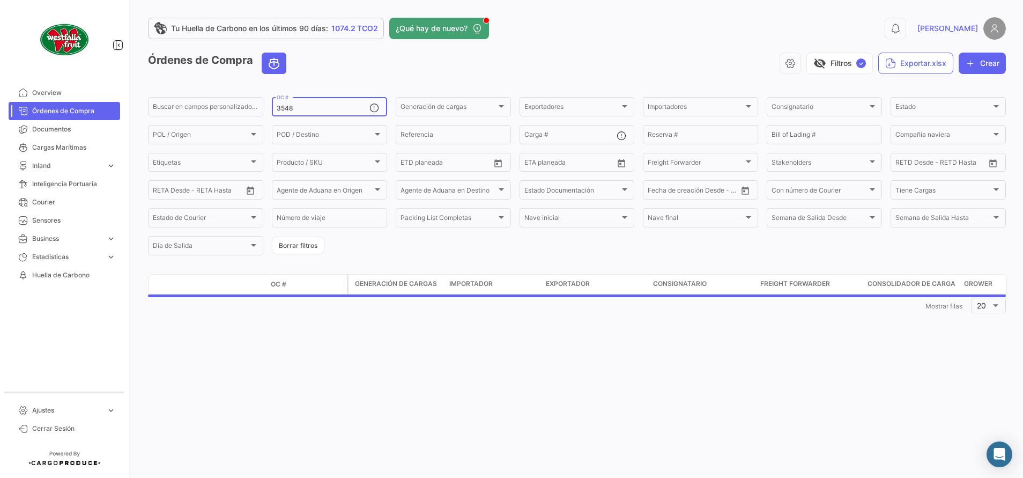
click at [315, 111] on input "3548" at bounding box center [323, 109] width 93 height 8
type input "3"
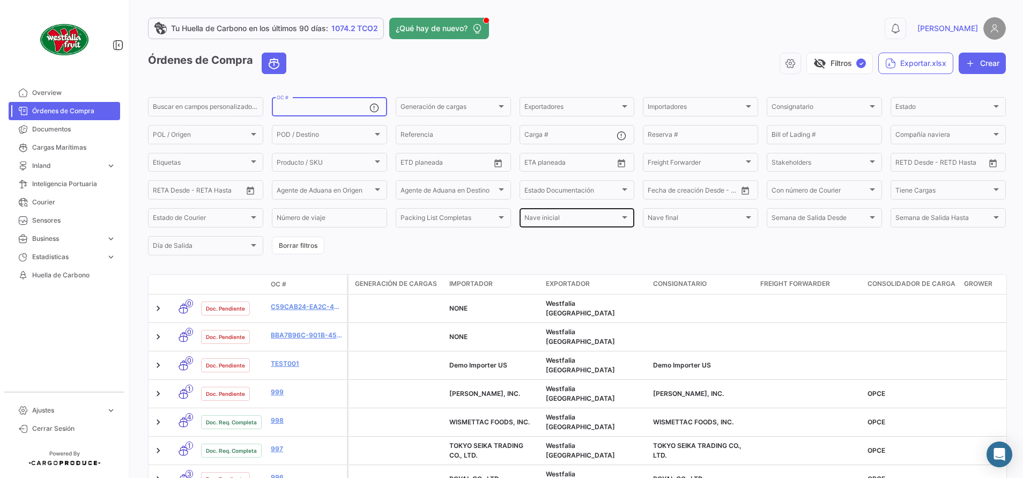
click at [602, 219] on div "Nave inicial" at bounding box center [572, 219] width 96 height 8
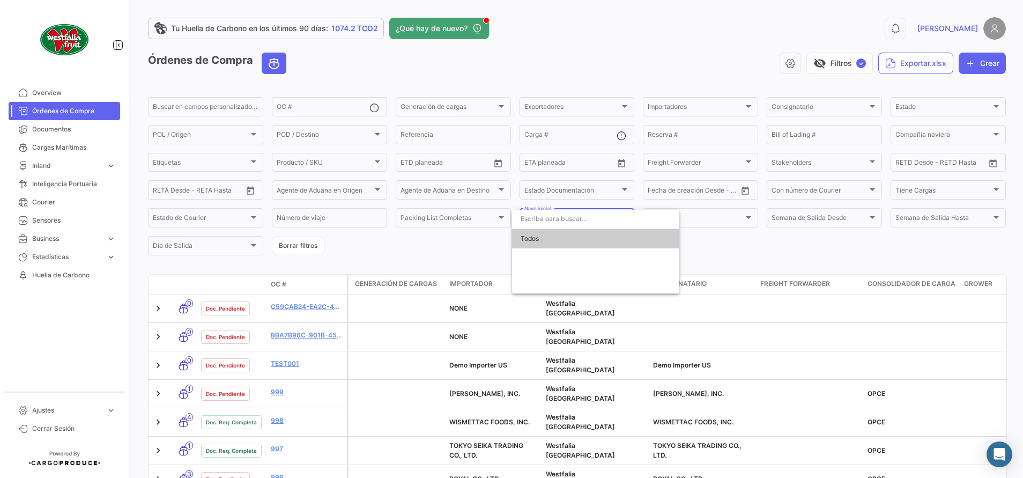
click at [594, 258] on div "Todos" at bounding box center [595, 252] width 167 height 84
click at [554, 234] on span "Todos" at bounding box center [595, 238] width 150 height 19
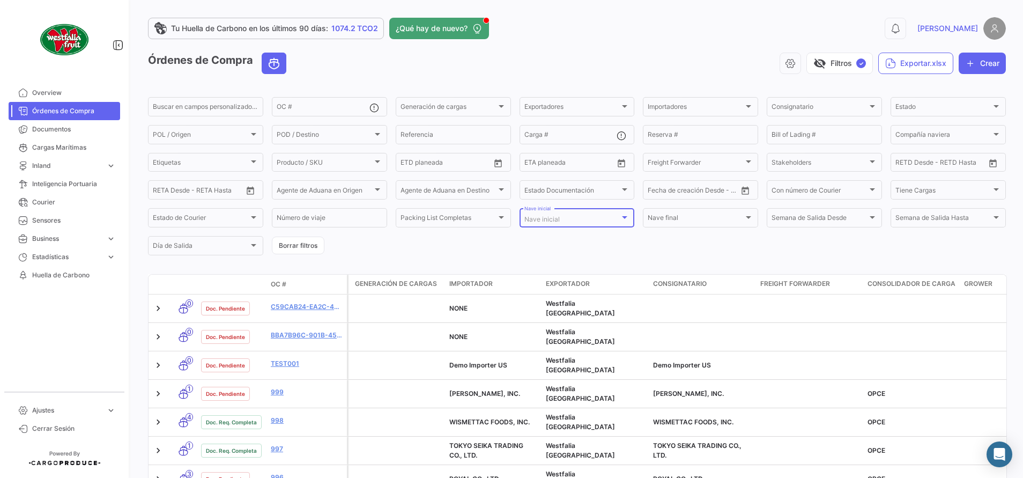
click at [588, 222] on div "Nave inicial" at bounding box center [572, 219] width 96 height 8
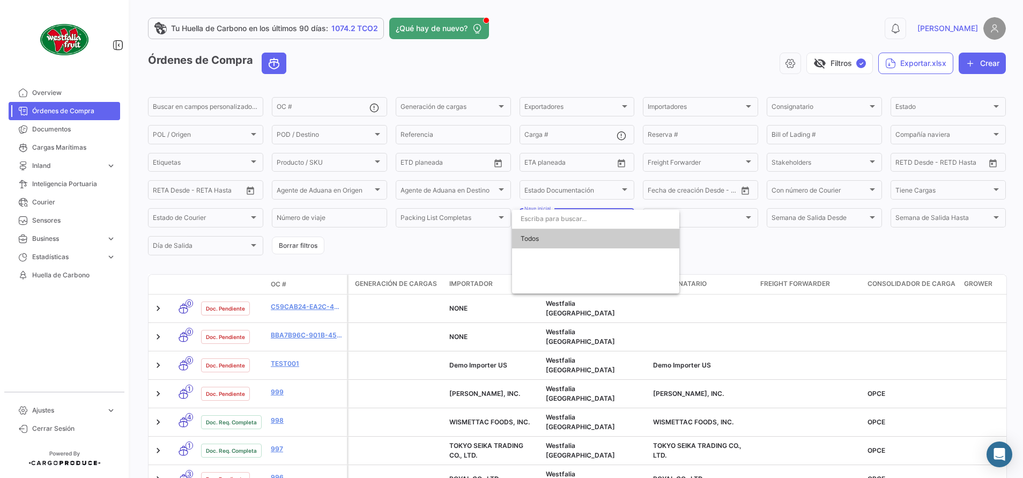
click at [735, 222] on div at bounding box center [511, 239] width 1023 height 478
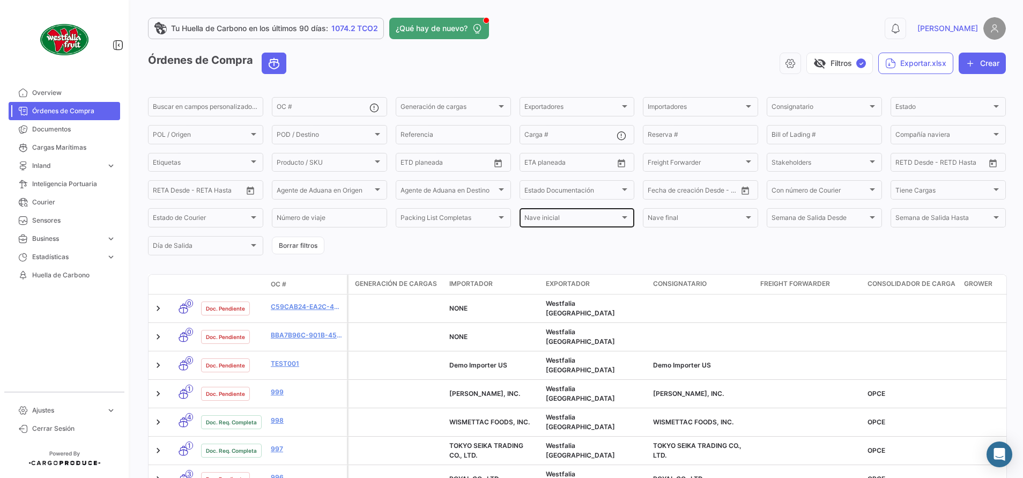
click at [574, 215] on div "[PERSON_NAME] inicial [PERSON_NAME] inicial" at bounding box center [577, 216] width 106 height 21
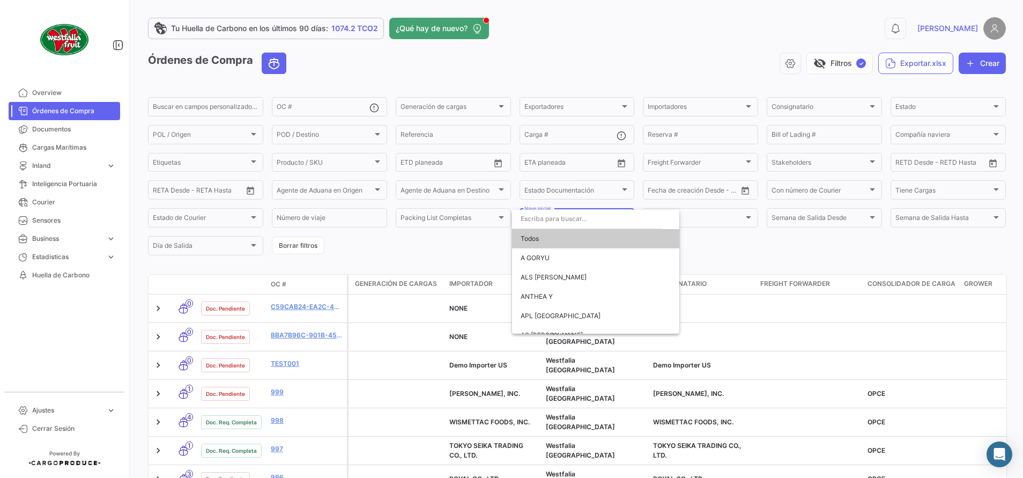
click at [471, 248] on div at bounding box center [511, 239] width 1023 height 478
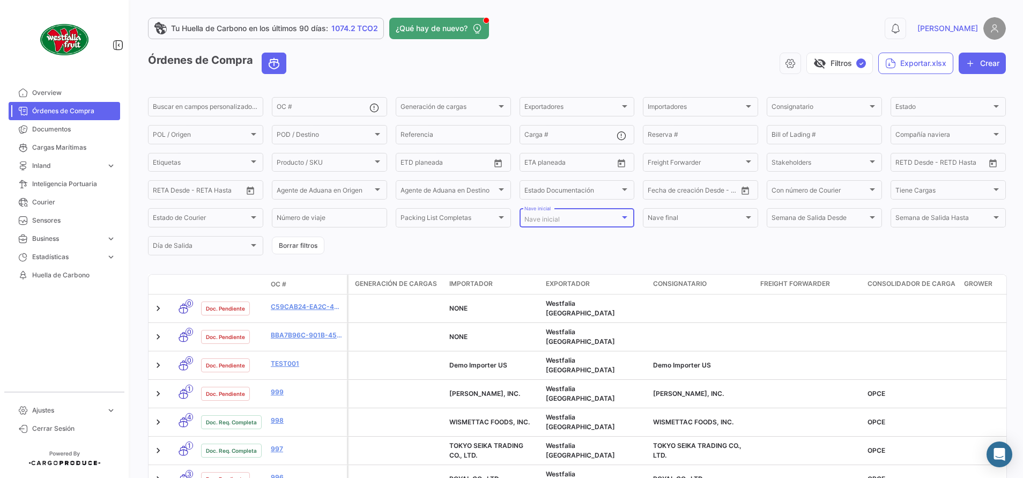
click at [537, 220] on span "Nave inicial" at bounding box center [541, 219] width 35 height 8
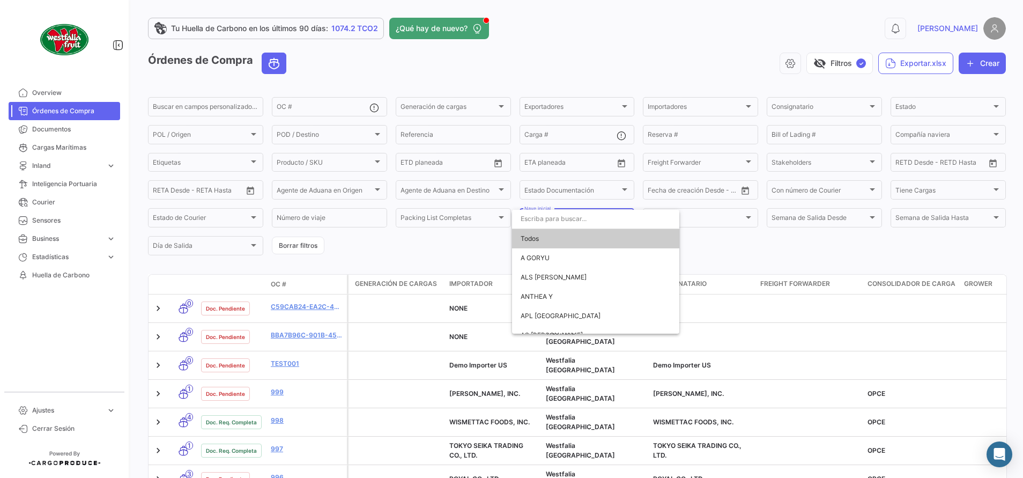
click at [713, 271] on div at bounding box center [511, 239] width 1023 height 478
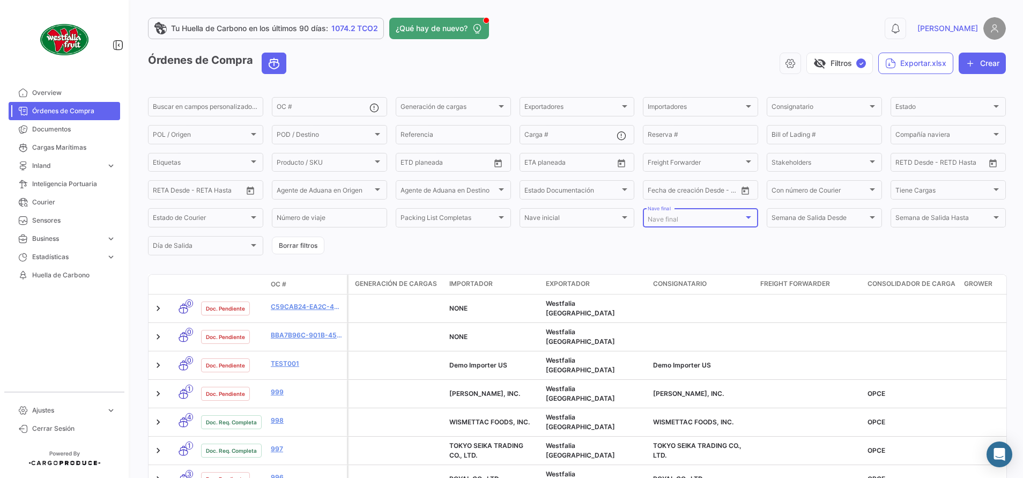
click at [744, 223] on div "Nave final" at bounding box center [701, 219] width 106 height 8
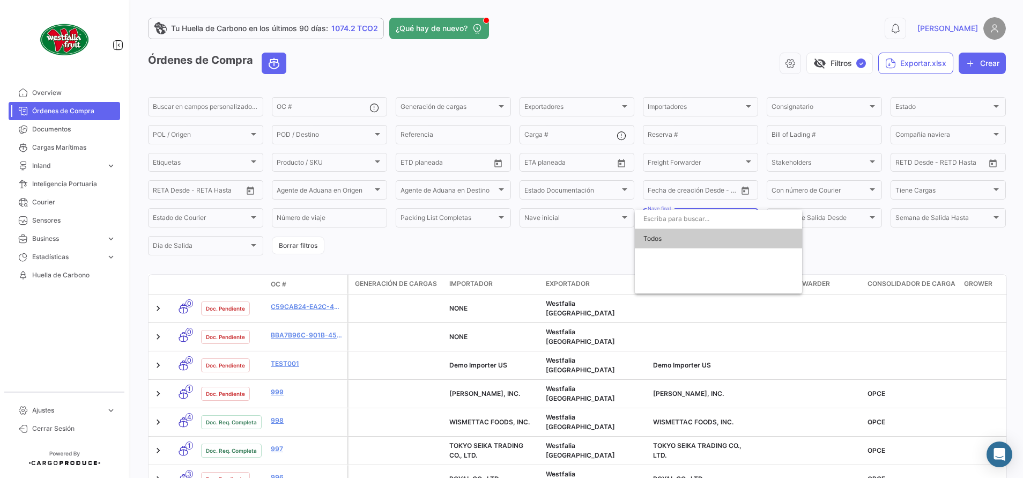
click at [699, 239] on span "Todos" at bounding box center [718, 238] width 150 height 19
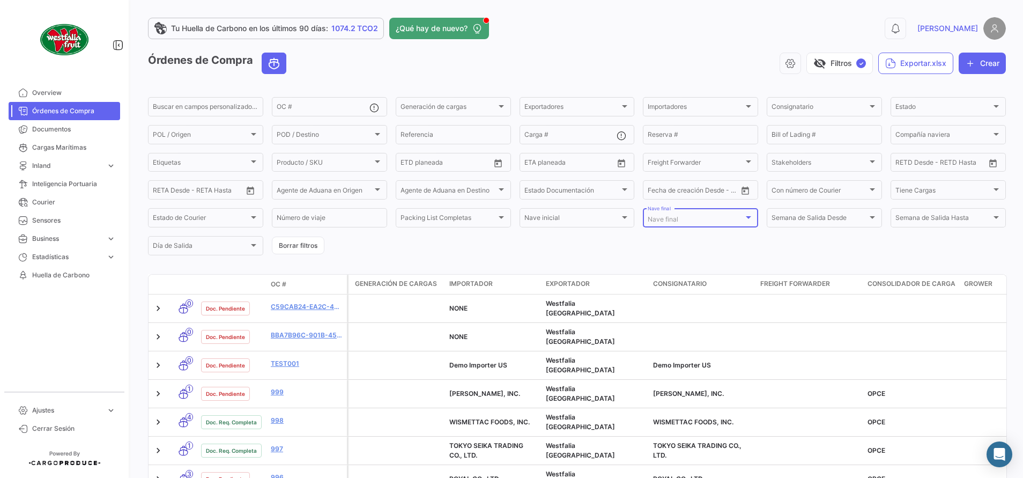
click at [709, 220] on div "Nave final" at bounding box center [696, 219] width 96 height 8
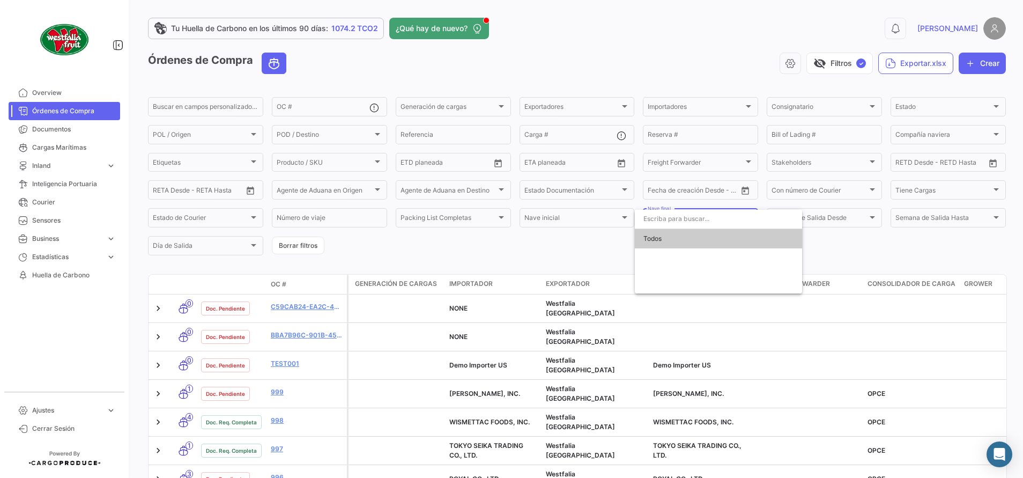
click at [607, 247] on div at bounding box center [511, 239] width 1023 height 478
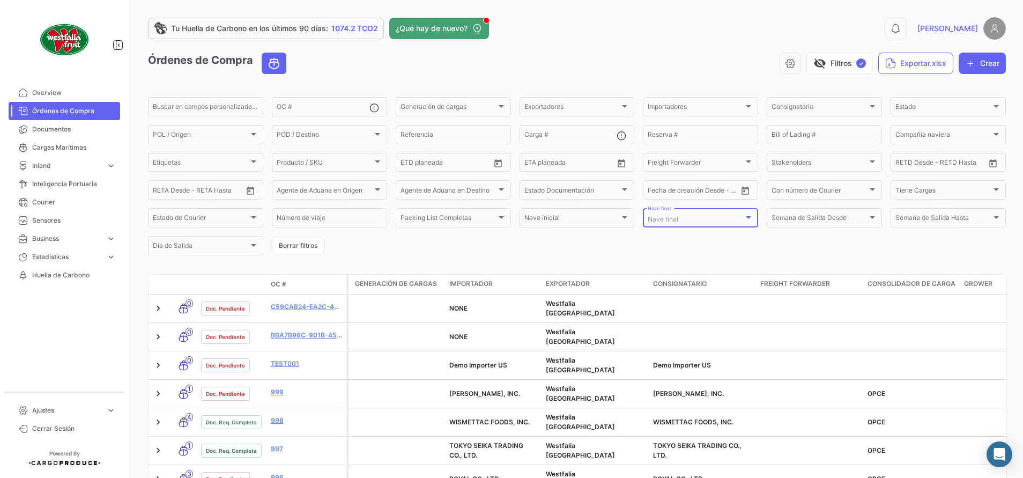
click at [695, 222] on div "Nave final" at bounding box center [696, 219] width 96 height 8
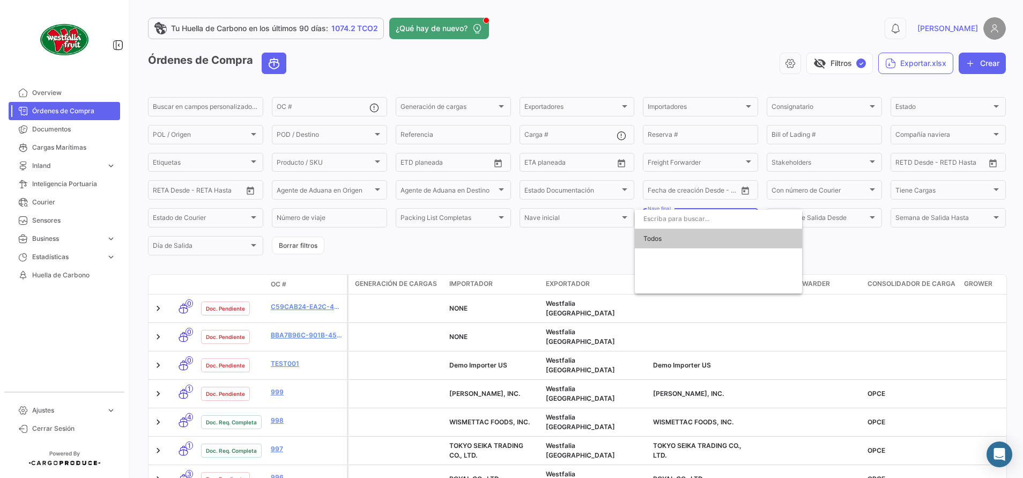
click at [668, 241] on span "Todos" at bounding box center [718, 238] width 150 height 19
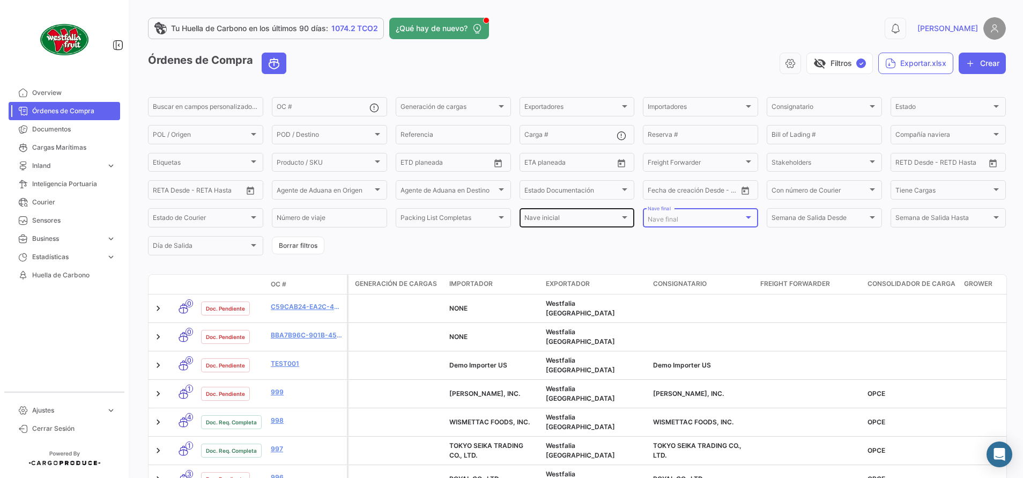
click at [558, 224] on div "[PERSON_NAME] inicial [PERSON_NAME] inicial" at bounding box center [577, 216] width 106 height 21
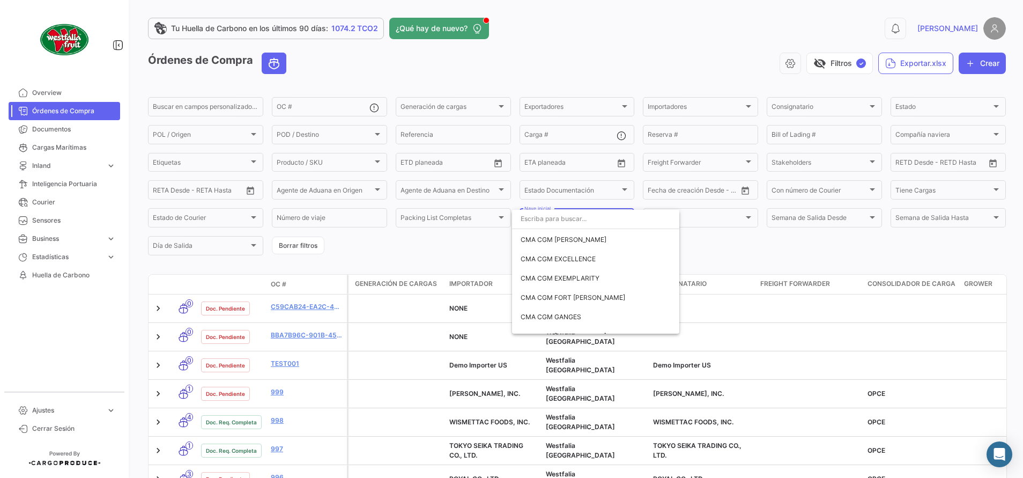
scroll to position [402, 0]
click at [464, 241] on div at bounding box center [511, 239] width 1023 height 478
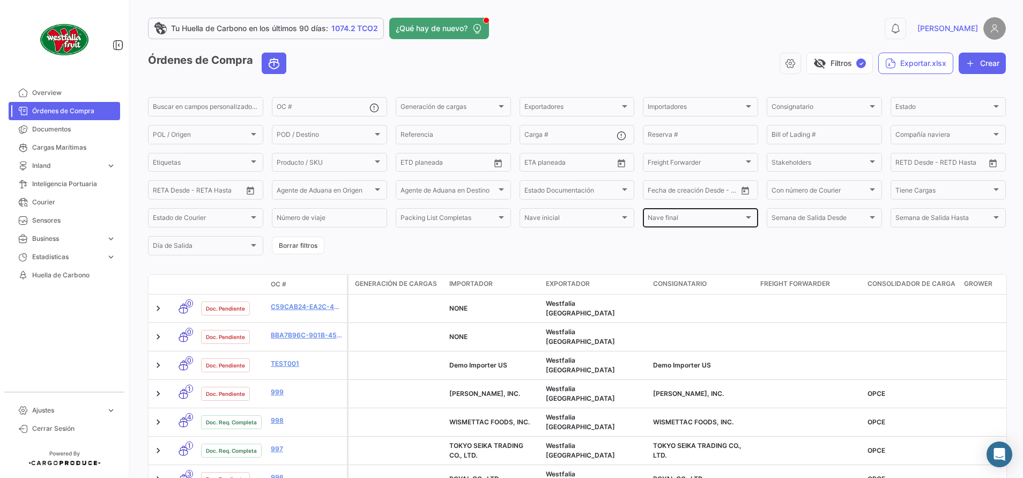
click at [648, 214] on div "[PERSON_NAME] final [PERSON_NAME] final" at bounding box center [701, 216] width 106 height 21
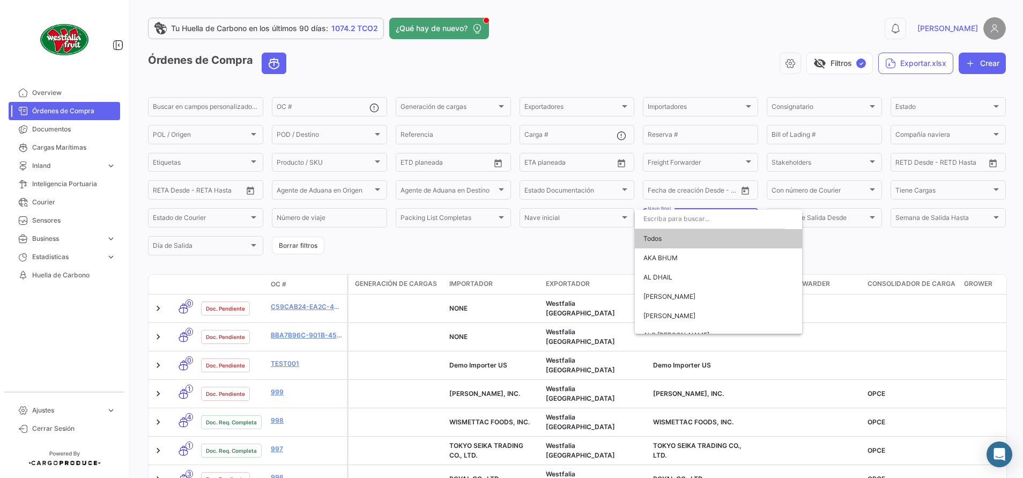
click at [564, 245] on div at bounding box center [511, 239] width 1023 height 478
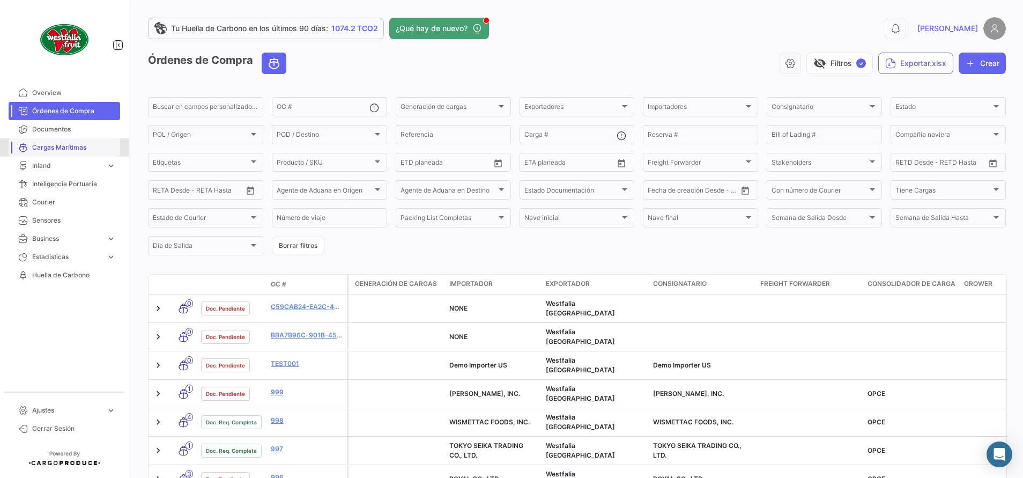
click at [55, 150] on span "Cargas Marítimas" at bounding box center [74, 148] width 84 height 10
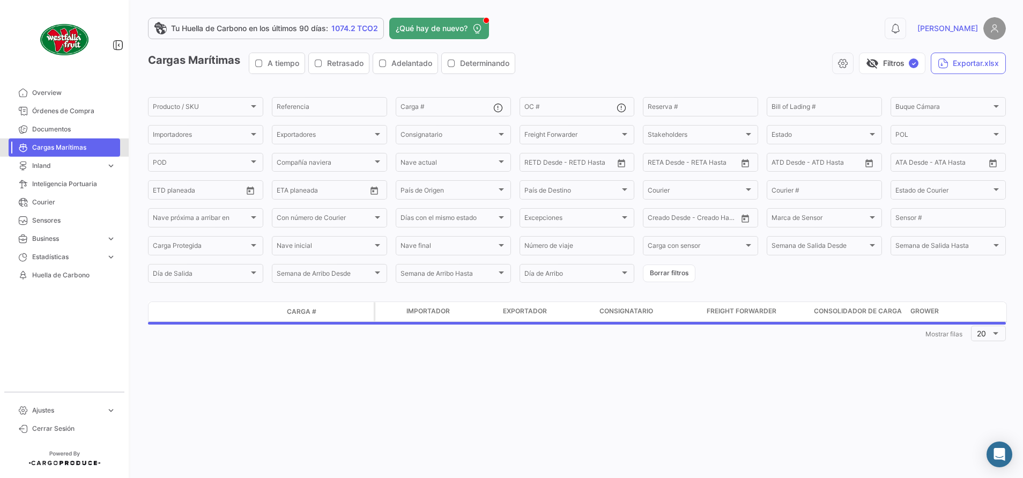
click at [79, 146] on span "Cargas Marítimas" at bounding box center [74, 148] width 84 height 10
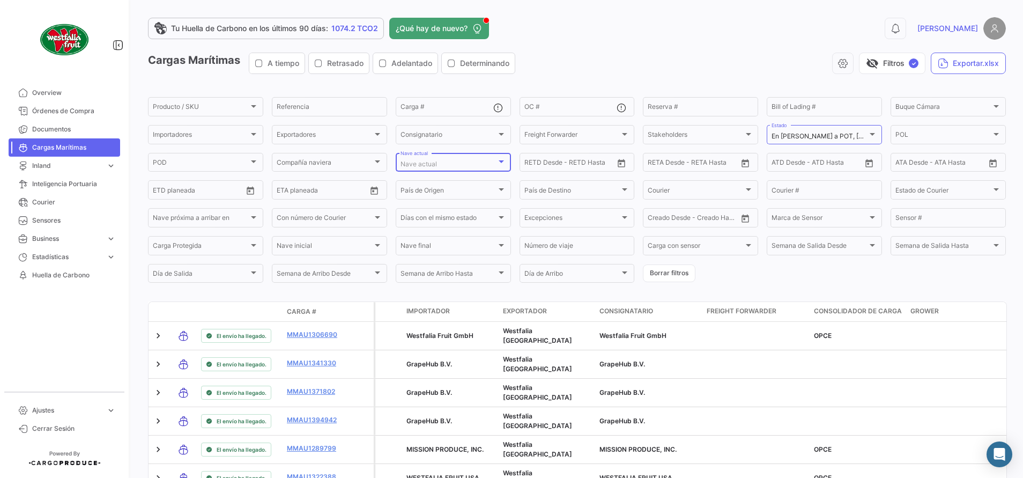
click at [435, 160] on div "Nave actual" at bounding box center [448, 164] width 96 height 8
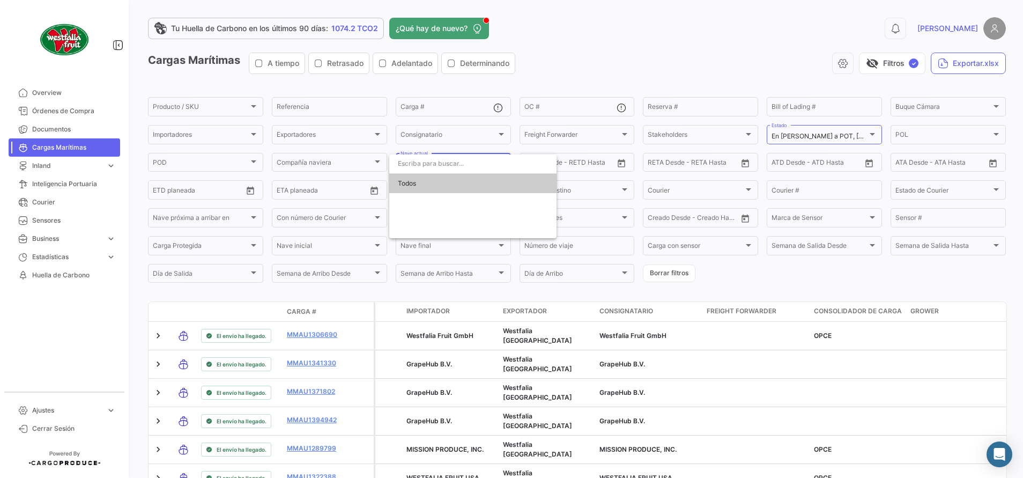
click at [550, 46] on div at bounding box center [511, 239] width 1023 height 478
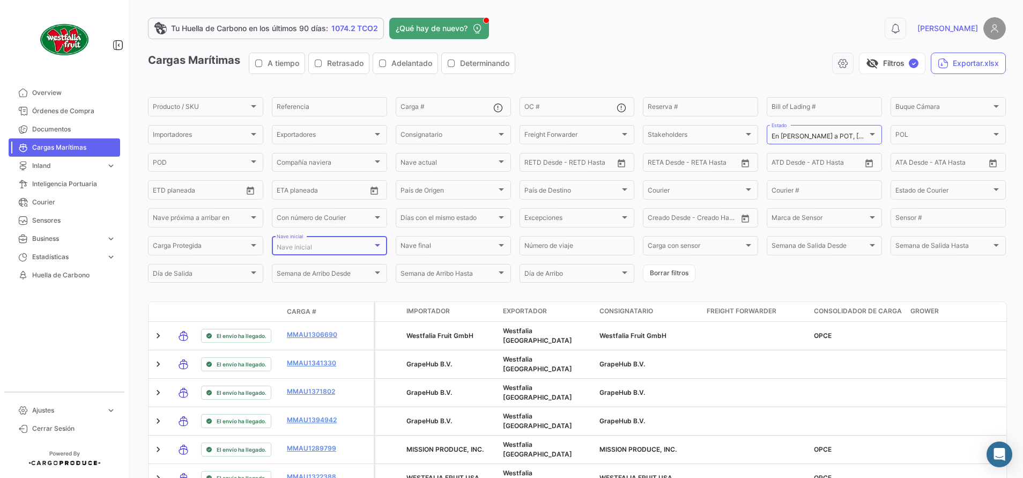
click at [378, 249] on div at bounding box center [378, 245] width 10 height 9
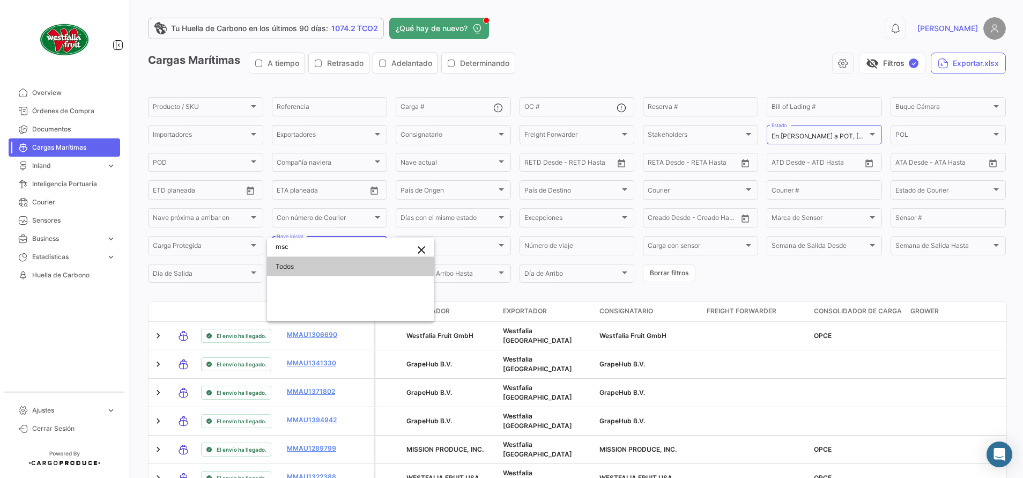
type input "msc"
click at [422, 250] on mat-icon "close" at bounding box center [421, 249] width 13 height 13
click at [563, 58] on div at bounding box center [511, 239] width 1023 height 478
